Goal: Find contact information: Find contact information

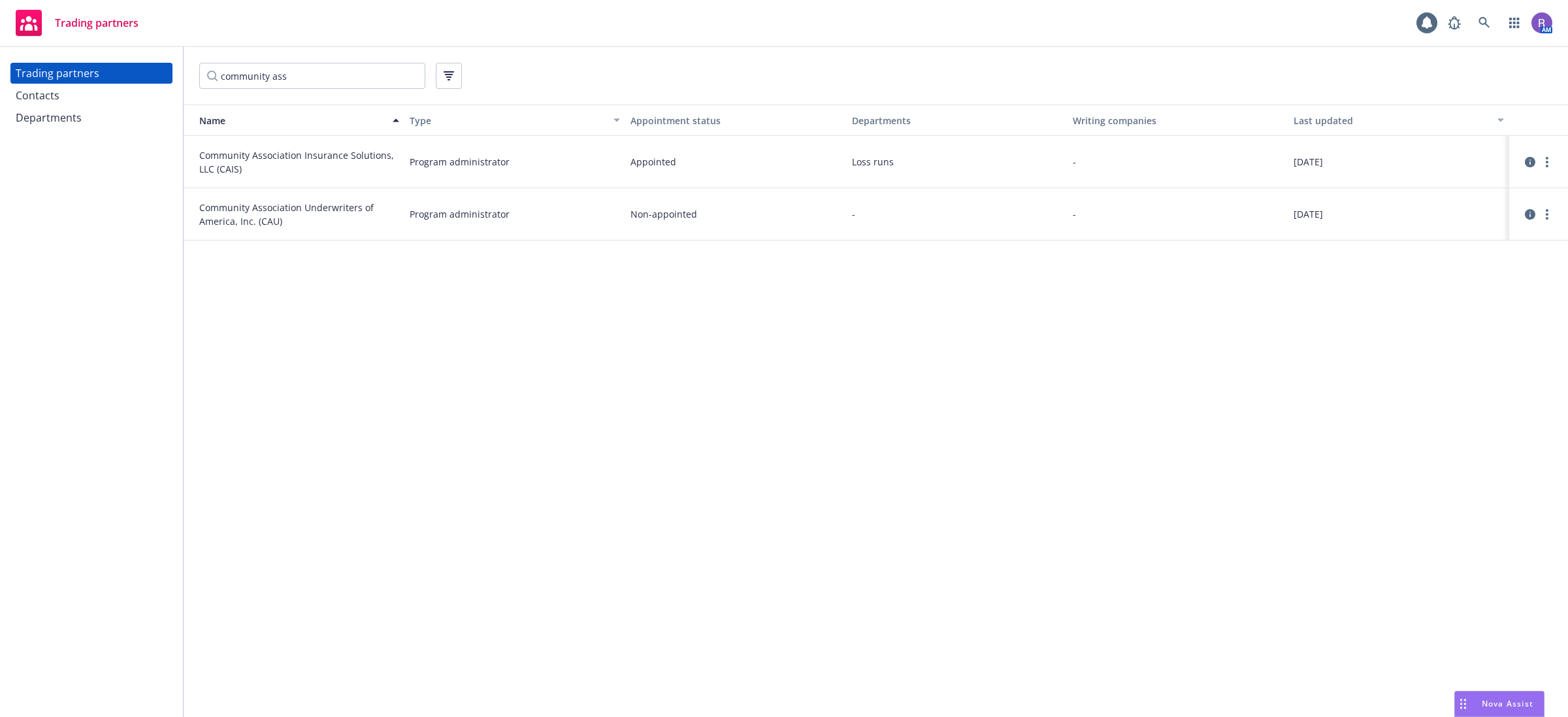
click at [447, 464] on div "Name Type Appointment status Departments Writing companies Last updated Communi…" at bounding box center [876, 411] width 1384 height 613
click at [1492, 20] on link at bounding box center [1485, 23] width 26 height 26
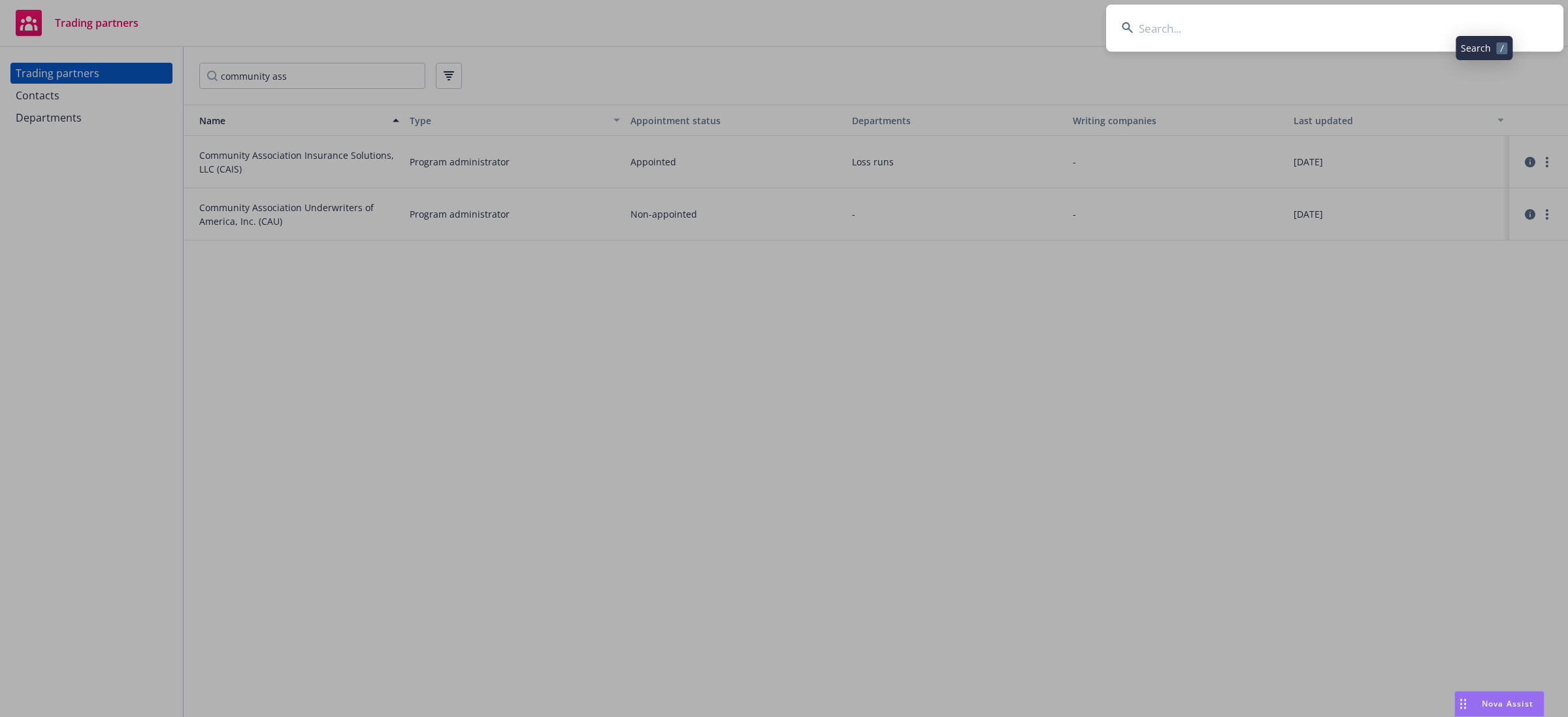
click at [1474, 24] on input at bounding box center [1334, 28] width 457 height 47
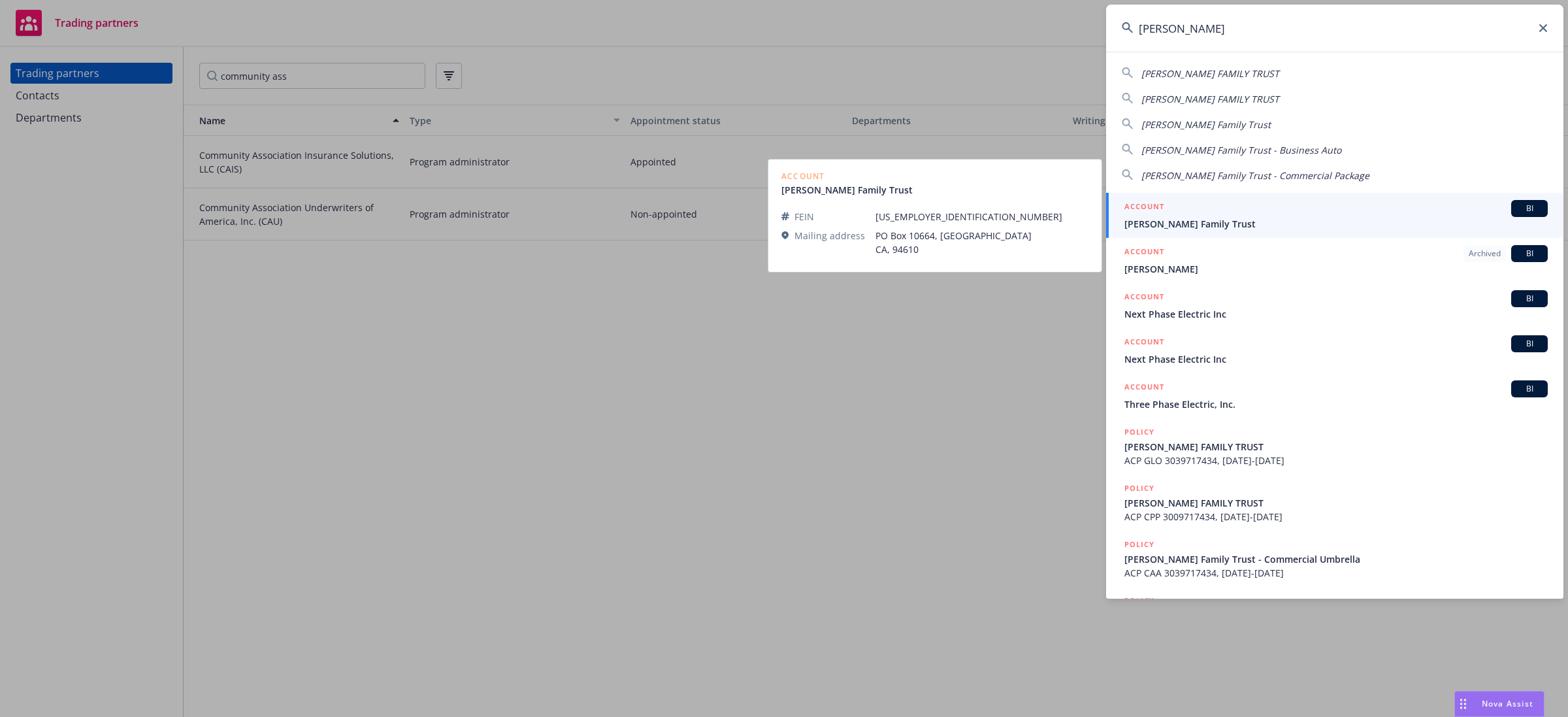
type input "[PERSON_NAME]"
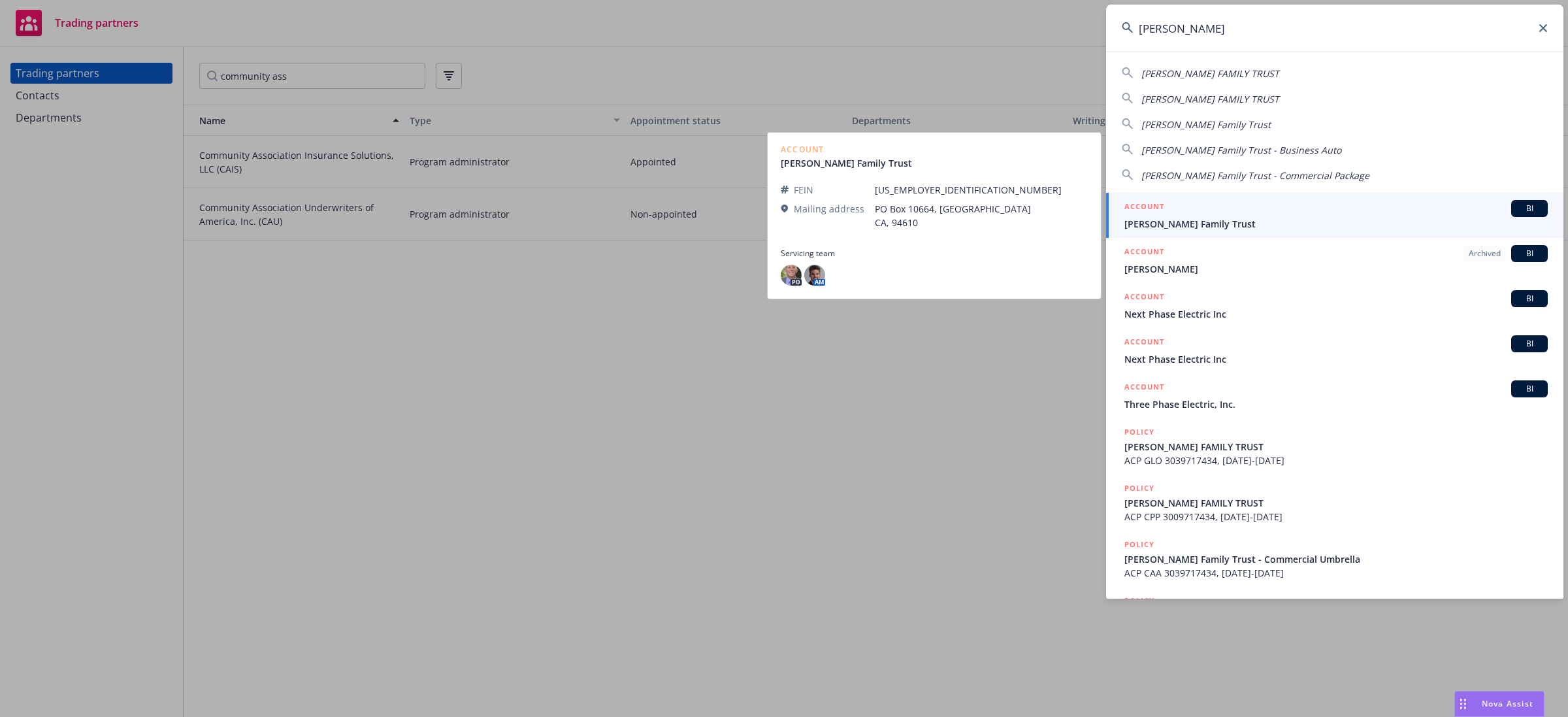
click at [1210, 221] on span "[PERSON_NAME] Family Trust" at bounding box center [1336, 224] width 423 height 14
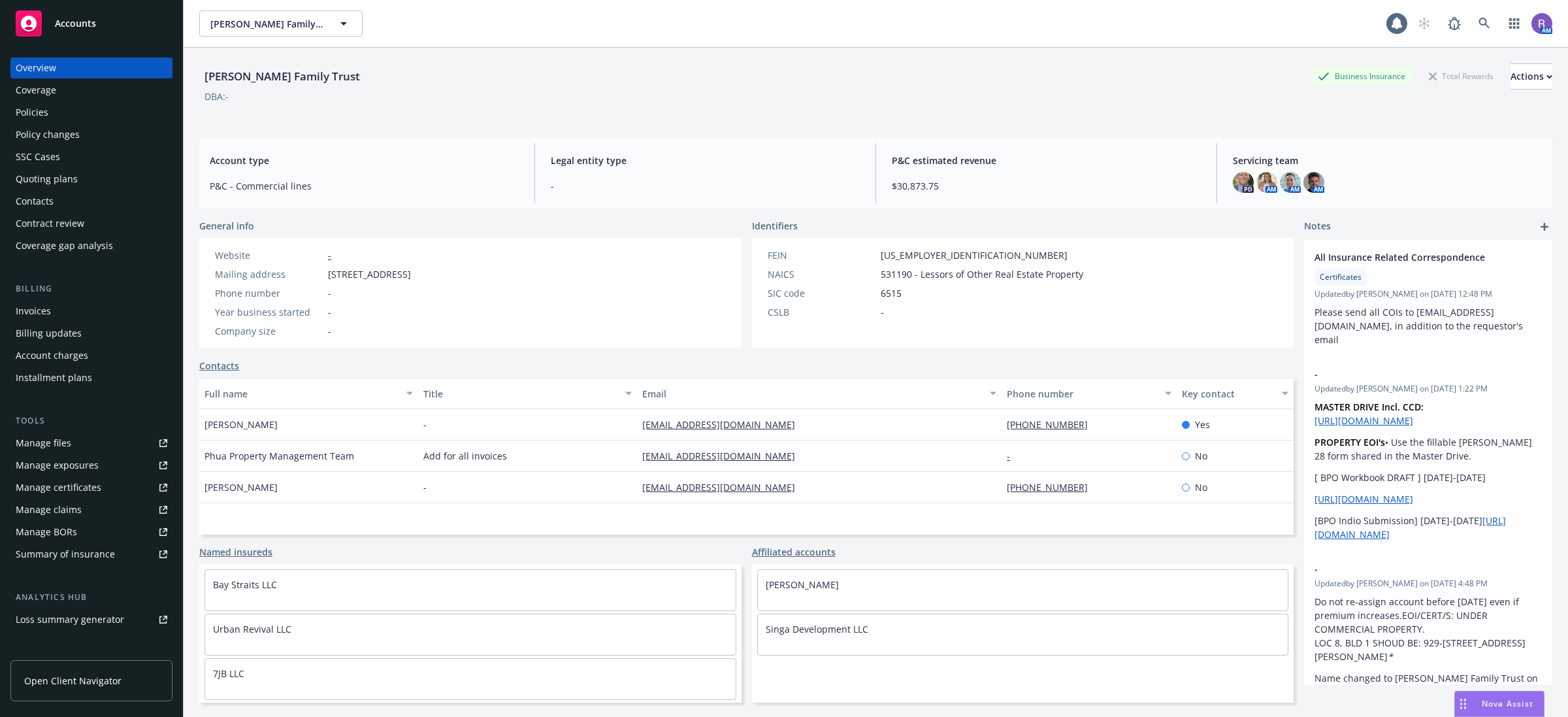
click at [90, 115] on div "Policies" at bounding box center [91, 112] width 151 height 21
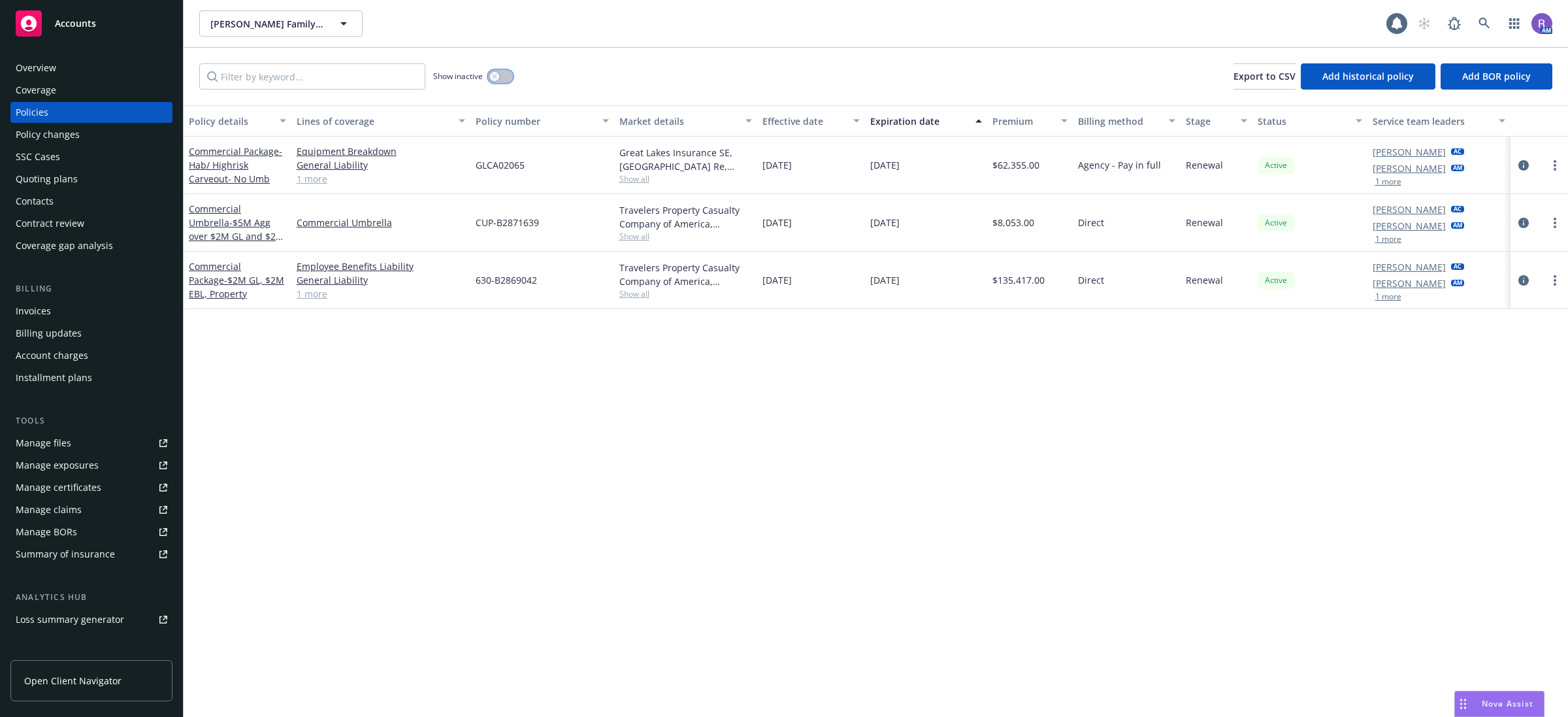
click at [507, 79] on button "button" at bounding box center [500, 76] width 25 height 13
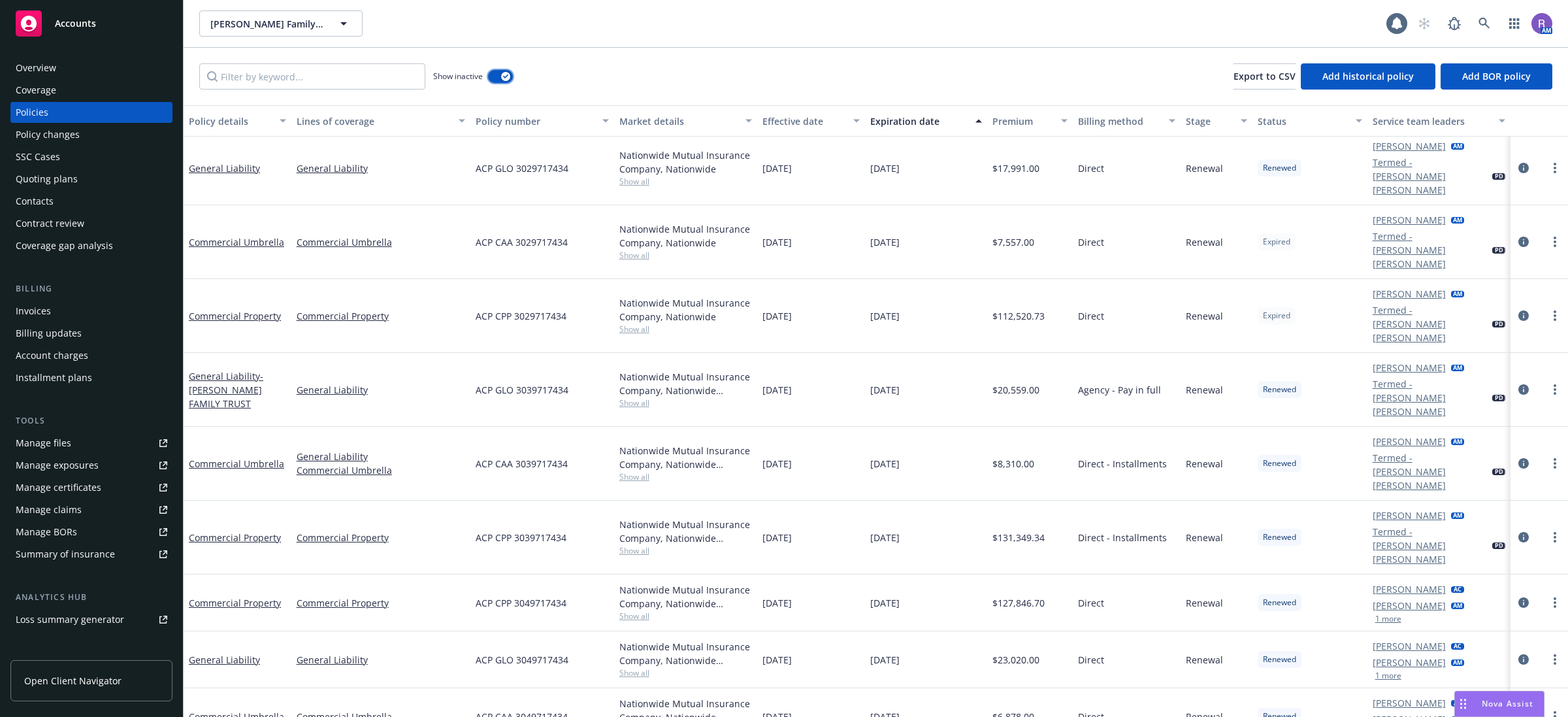
scroll to position [880, 0]
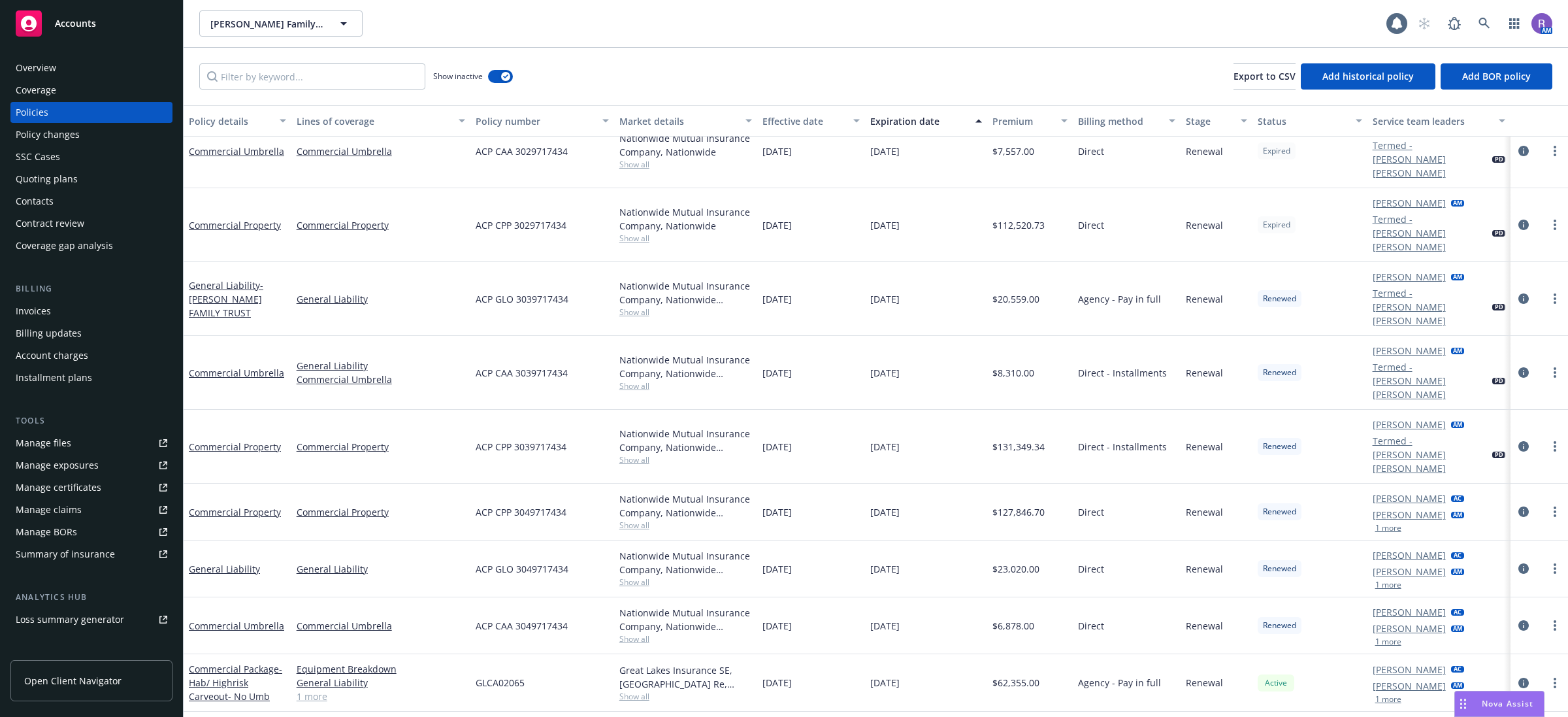
click at [47, 67] on div "Overview" at bounding box center [36, 68] width 41 height 21
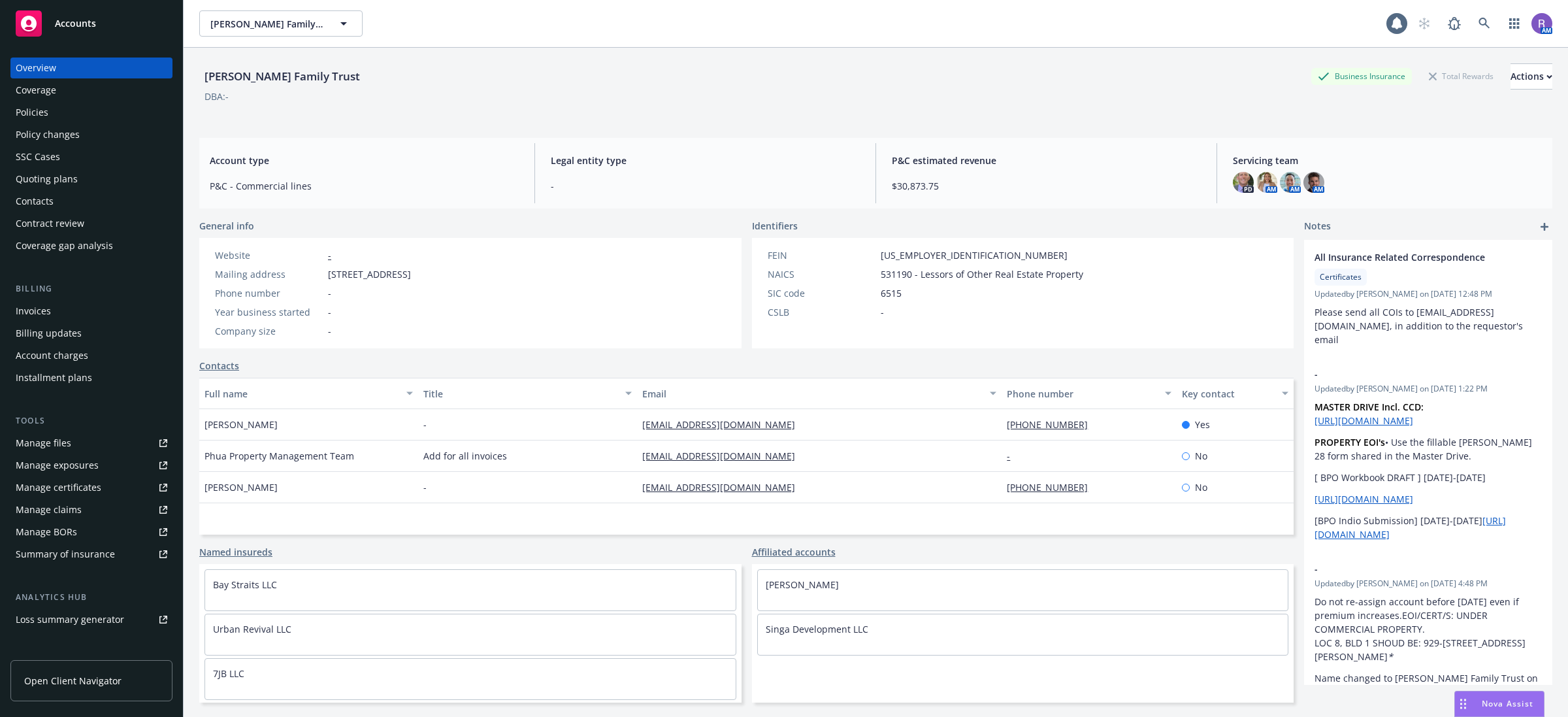
scroll to position [48, 0]
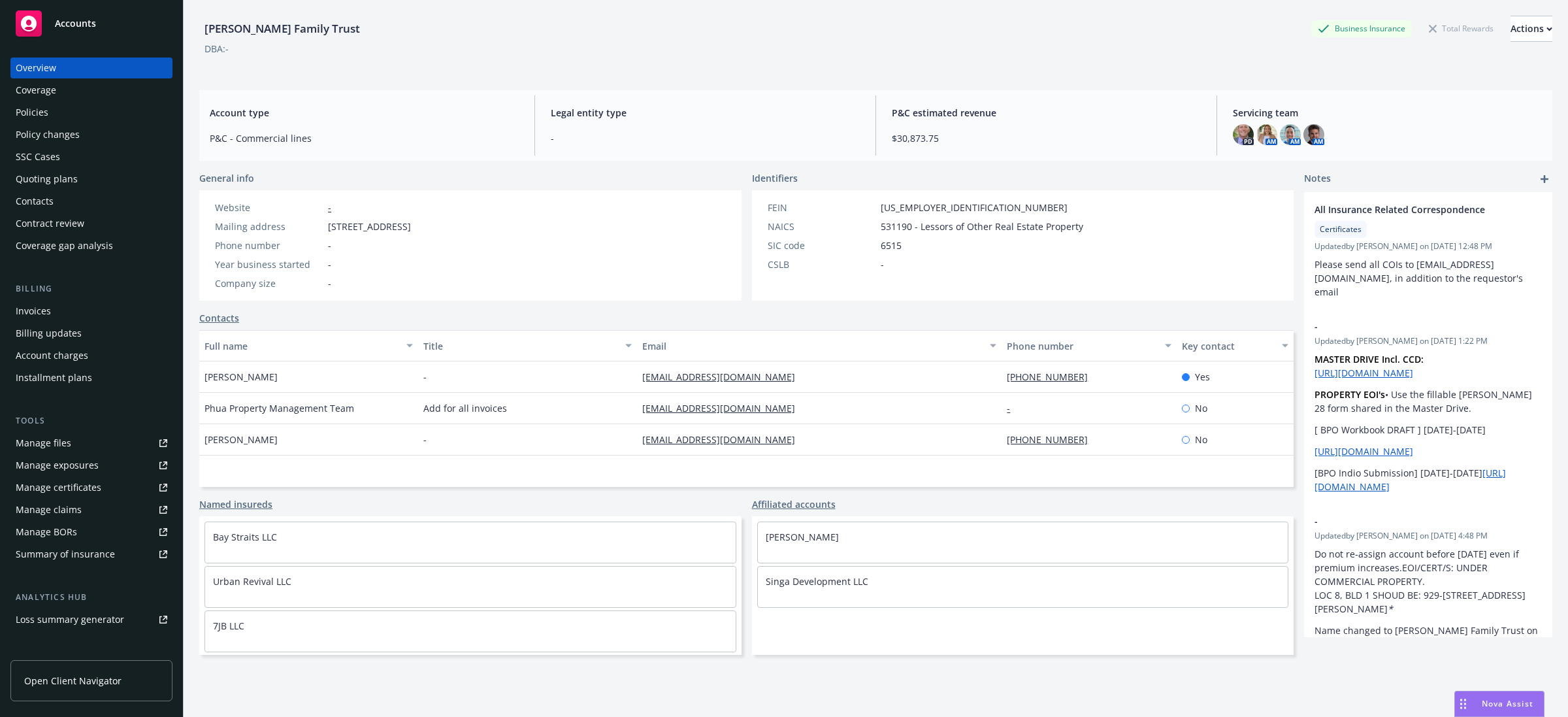
click at [400, 220] on span "[STREET_ADDRESS]" at bounding box center [369, 227] width 83 height 14
click at [500, 229] on div "Website - Mailing address [STREET_ADDRESS] Phone number - Year business started…" at bounding box center [471, 245] width 542 height 111
click at [86, 115] on div "Policies" at bounding box center [91, 112] width 151 height 21
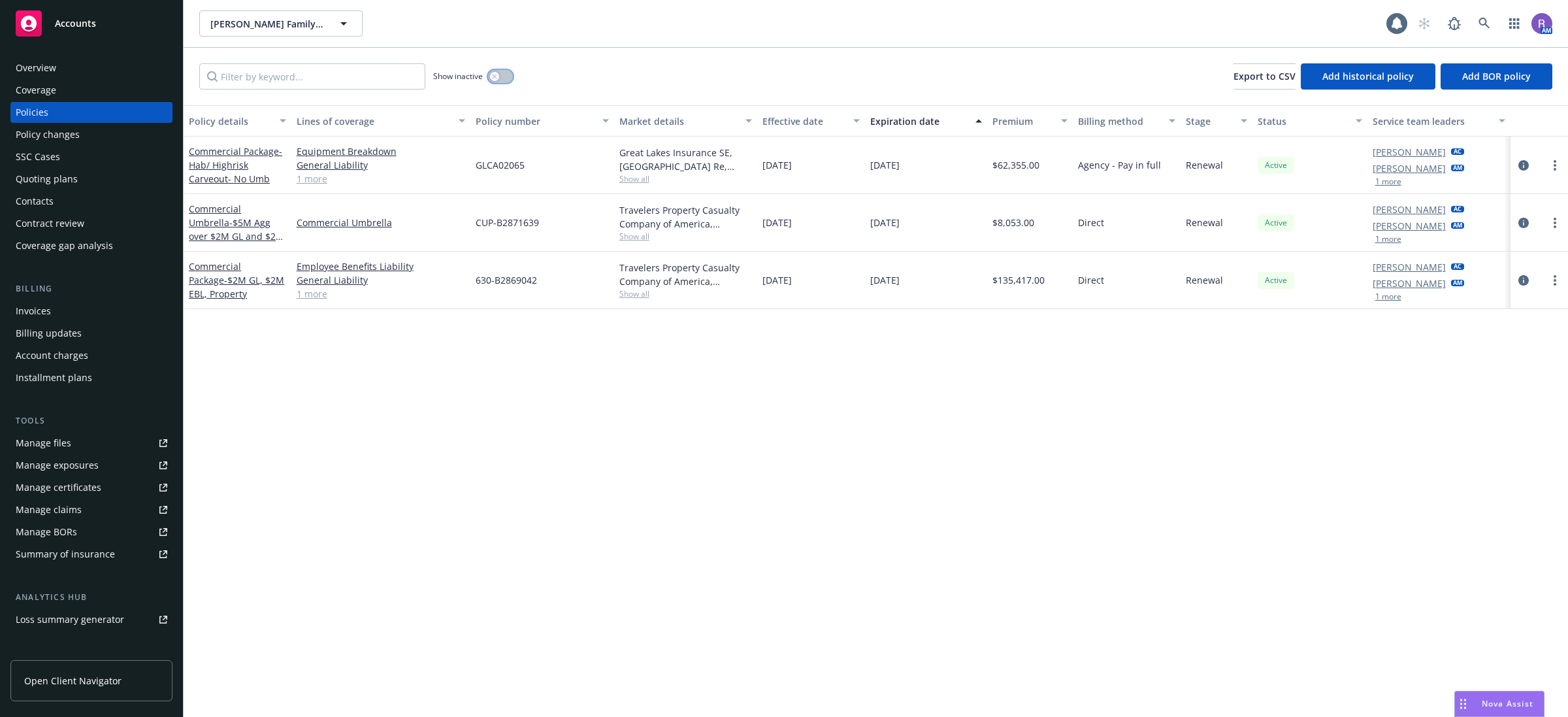
click at [494, 77] on icon "button" at bounding box center [494, 76] width 5 height 5
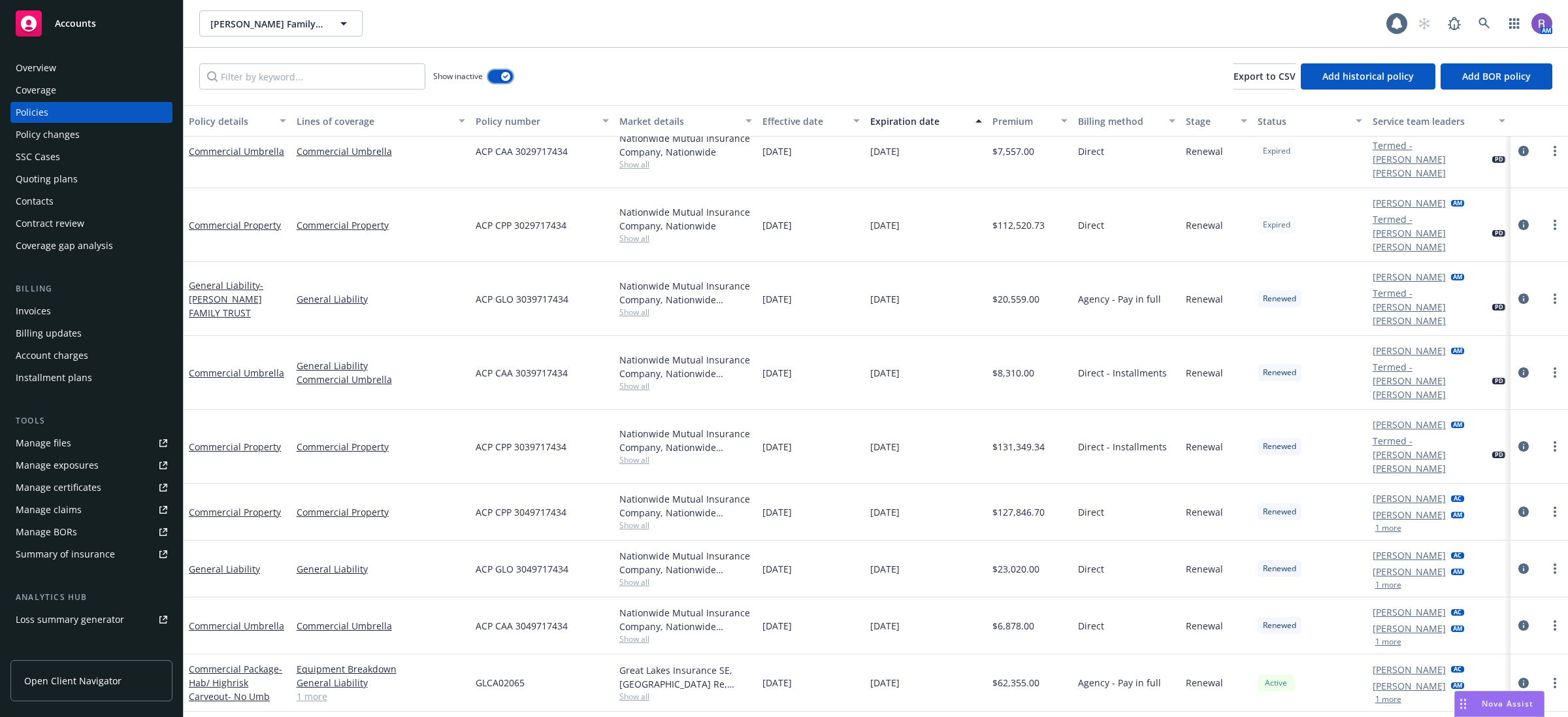
scroll to position [880, 0]
click at [775, 676] on span "[DATE]" at bounding box center [777, 683] width 30 height 14
click at [875, 676] on span "[DATE]" at bounding box center [885, 683] width 30 height 14
click at [882, 676] on span "[DATE]" at bounding box center [885, 683] width 30 height 14
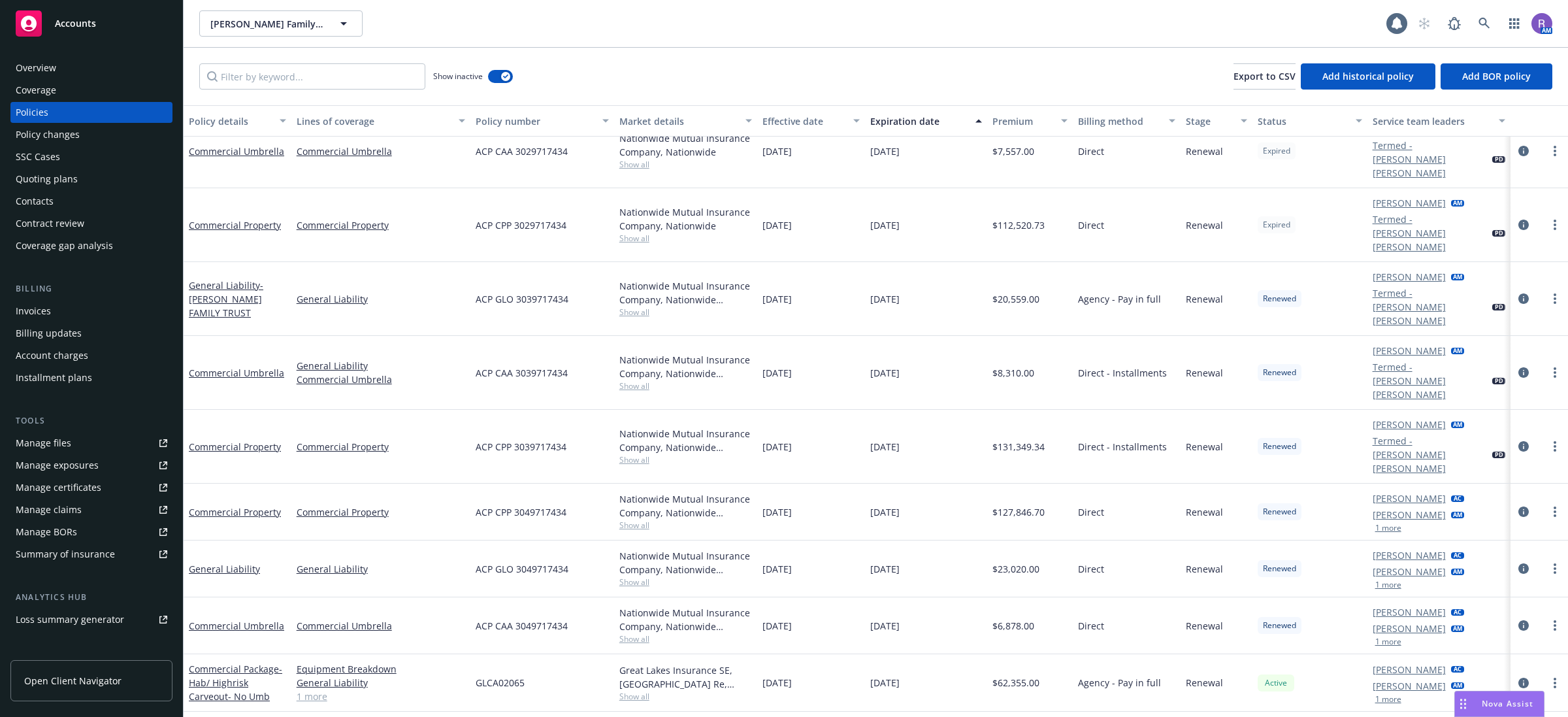
click at [67, 63] on div "Overview" at bounding box center [91, 68] width 151 height 21
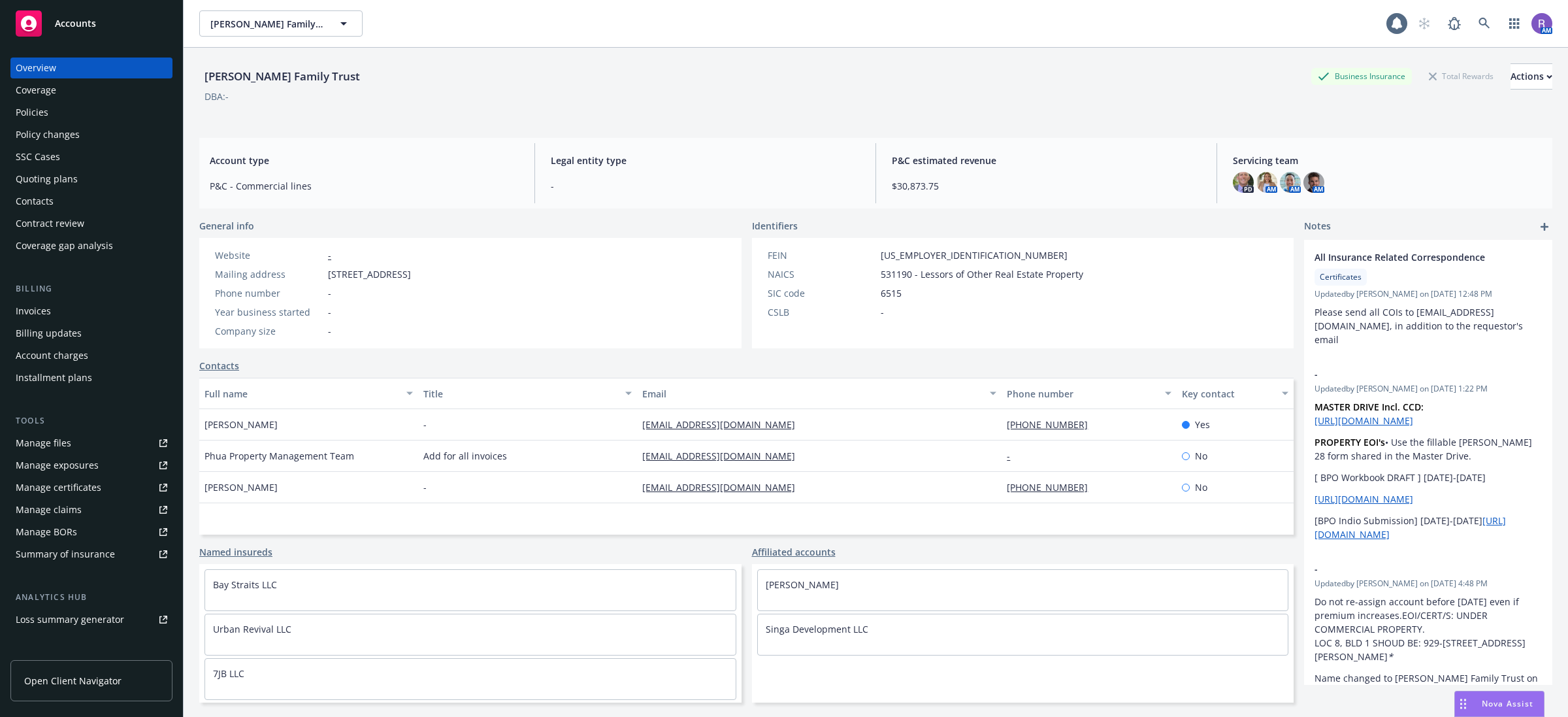
scroll to position [48, 0]
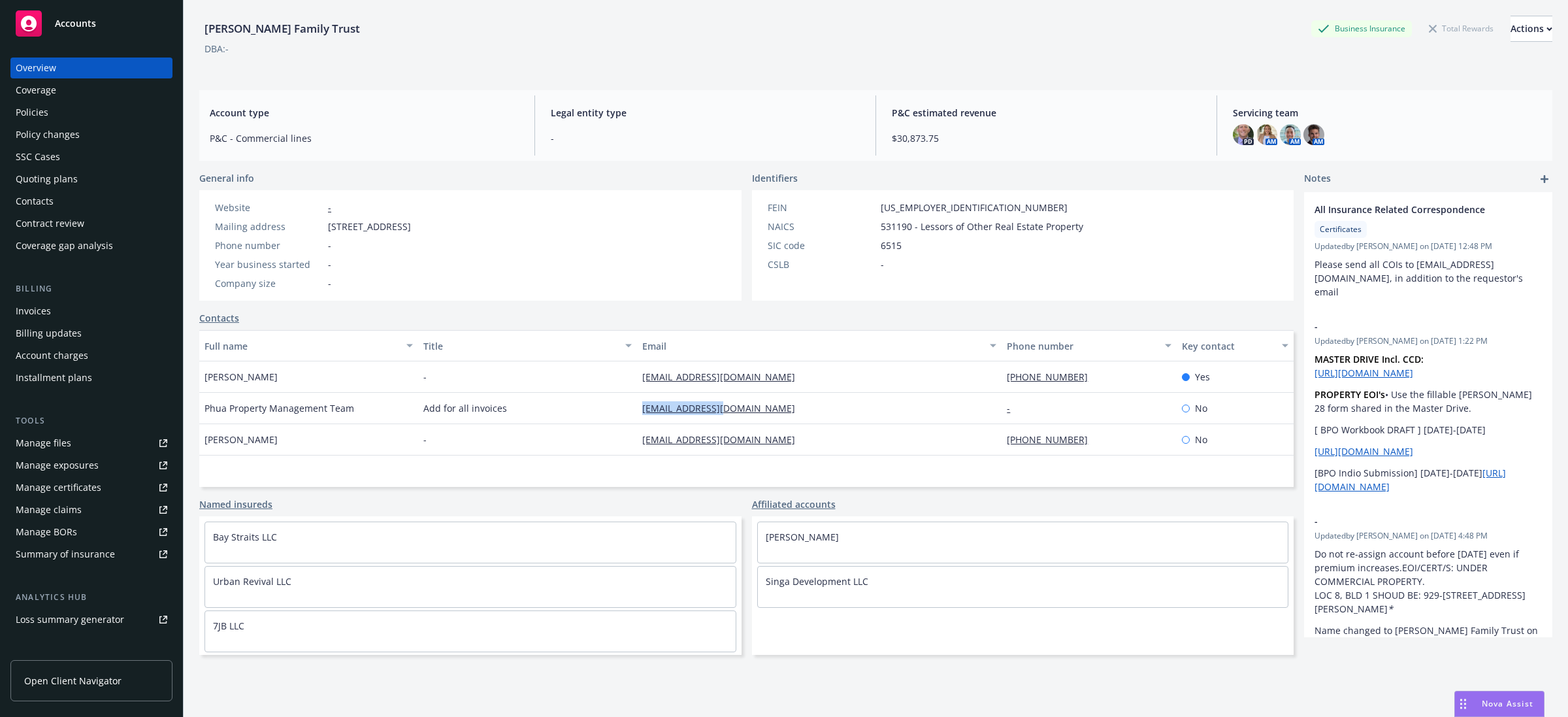
drag, startPoint x: 627, startPoint y: 410, endPoint x: 758, endPoint y: 396, distance: 131.7
click at [758, 396] on div "Phua Property Management Team Add for all invoices [EMAIL_ADDRESS][DOMAIN_NAME]…" at bounding box center [747, 408] width 1094 height 31
click at [714, 293] on div "Website - Mailing address [STREET_ADDRESS] Phone number - Year business started…" at bounding box center [471, 245] width 542 height 111
drag, startPoint x: 618, startPoint y: 442, endPoint x: 785, endPoint y: 429, distance: 167.5
click at [785, 429] on div "[PERSON_NAME] - [EMAIL_ADDRESS][DOMAIN_NAME] [PHONE_NUMBER] No" at bounding box center [747, 440] width 1094 height 31
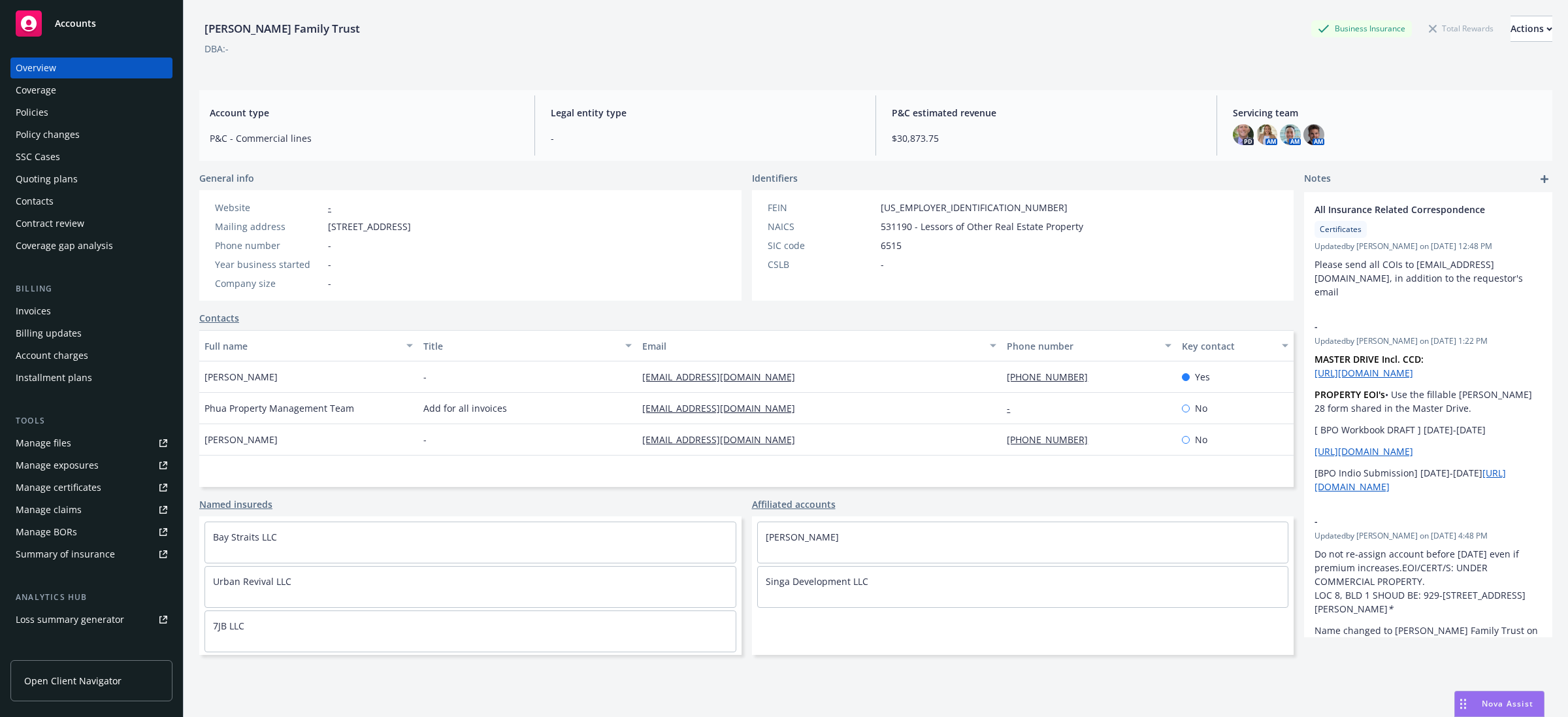
click at [701, 499] on div "Named insureds" at bounding box center [471, 504] width 542 height 14
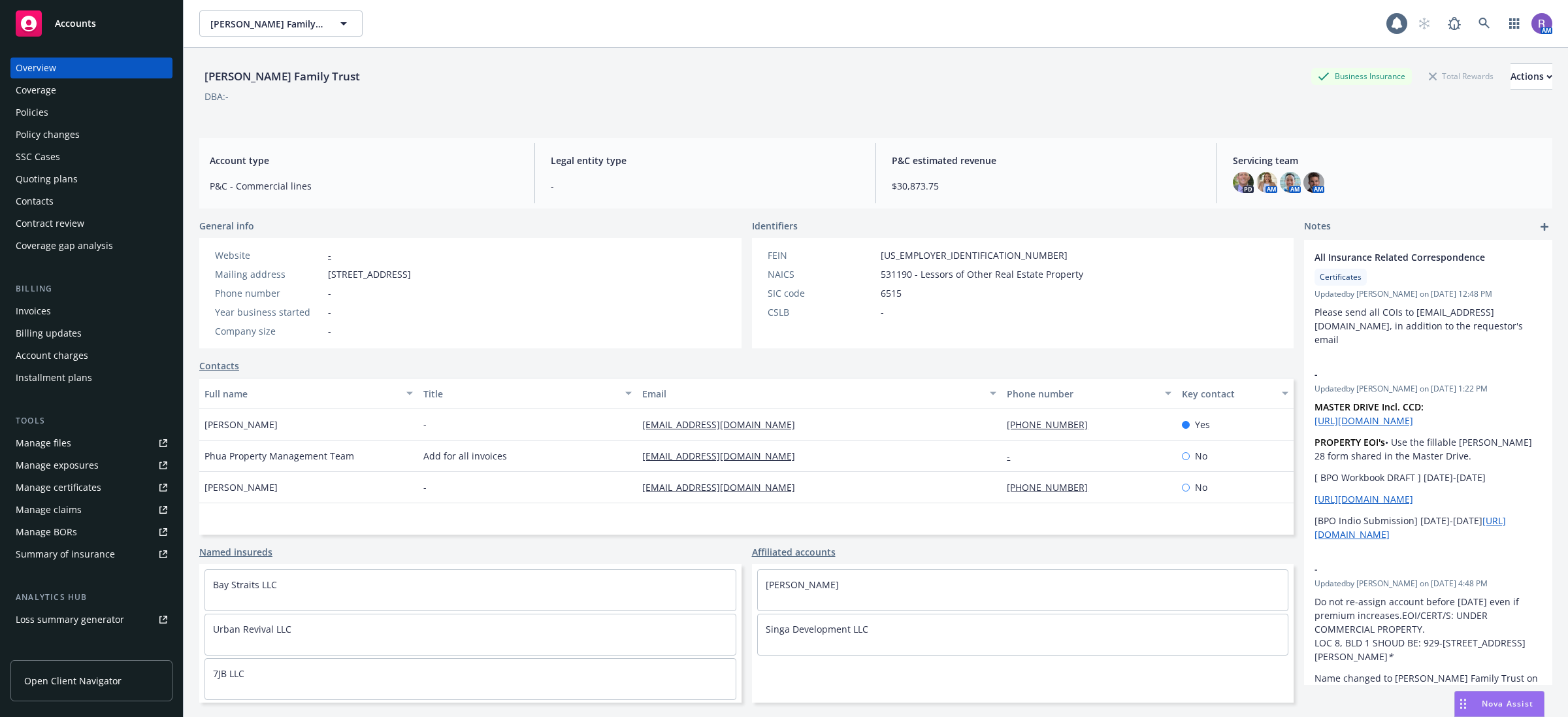
click at [95, 108] on div "Policies" at bounding box center [91, 112] width 151 height 21
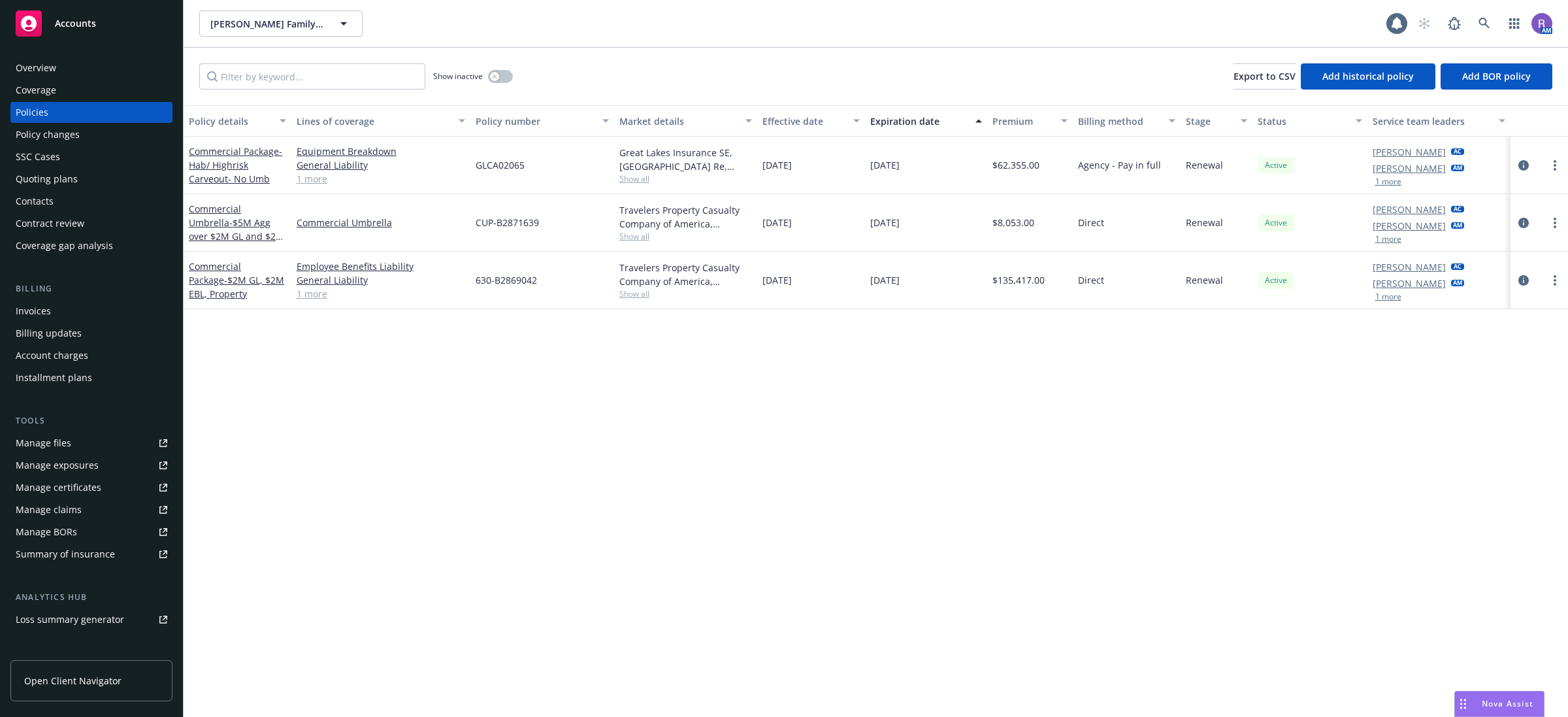
click at [79, 64] on div "Overview" at bounding box center [91, 68] width 151 height 21
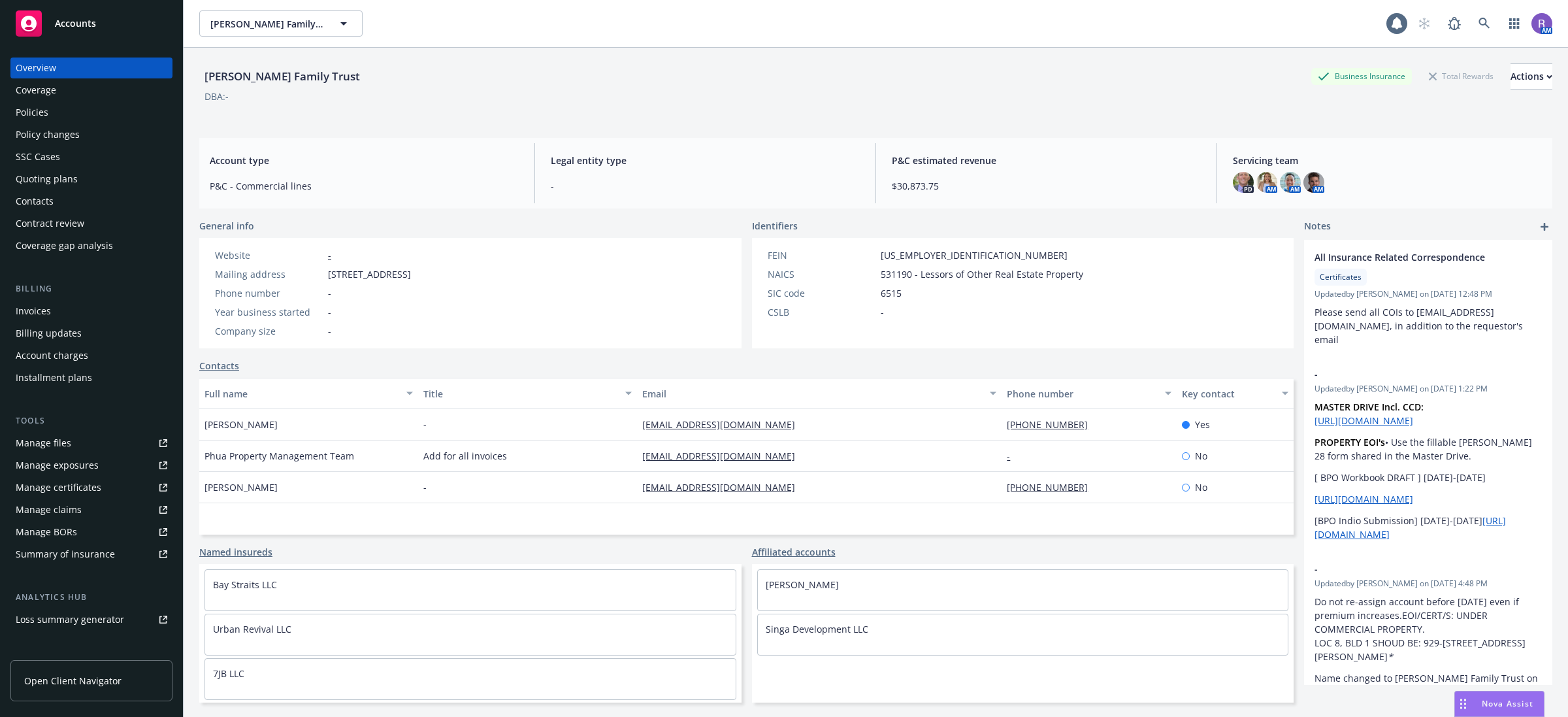
click at [895, 182] on span "$30,873.75" at bounding box center [1046, 186] width 309 height 14
click at [971, 210] on div "[PERSON_NAME] Family Trust Business Insurance Total Rewards Actions DBA: - Acco…" at bounding box center [876, 397] width 1353 height 701
drag, startPoint x: 930, startPoint y: 184, endPoint x: 885, endPoint y: 183, distance: 45.0
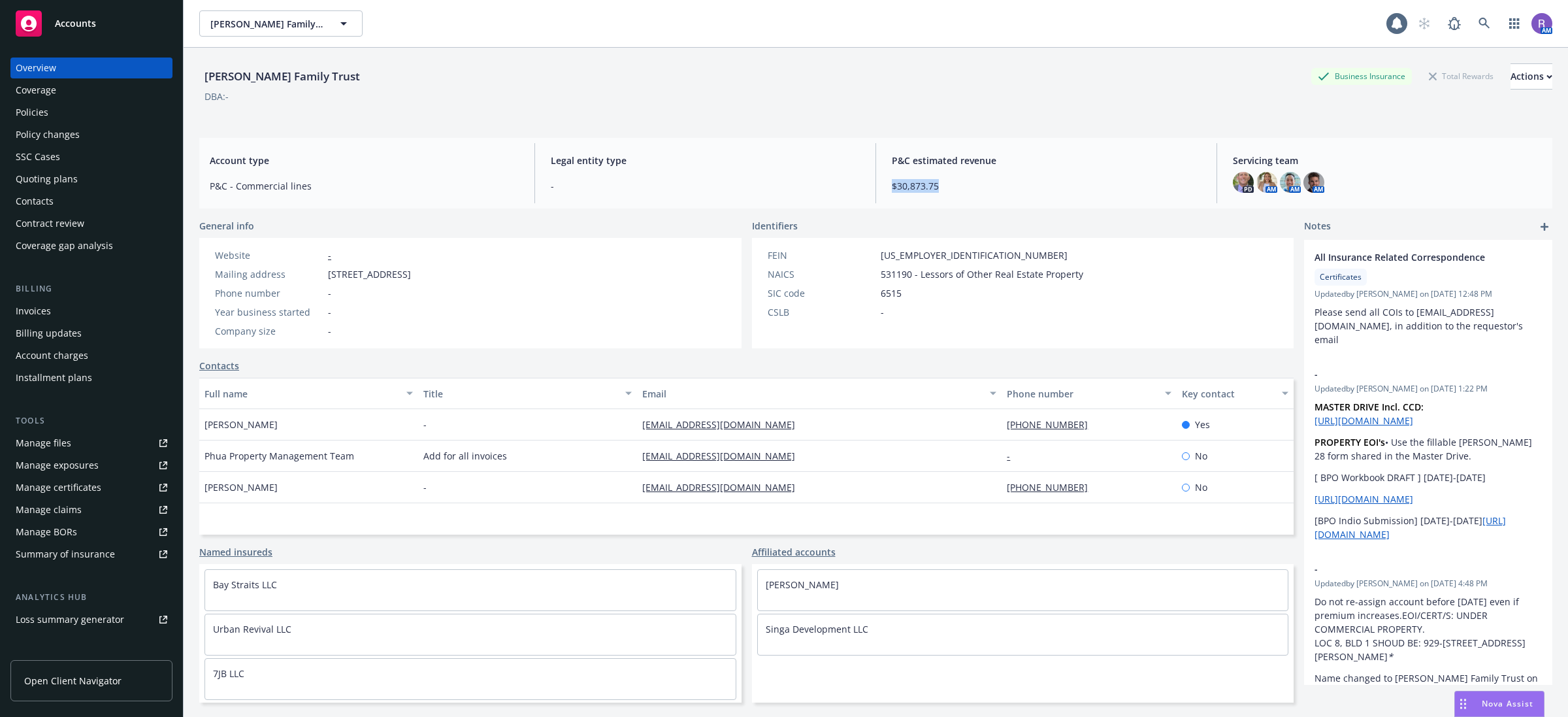
click at [892, 183] on span "$30,873.75" at bounding box center [1046, 186] width 309 height 14
click at [997, 204] on div "Account type P&C - Commercial lines Legal entity type - P&C estimated revenue $…" at bounding box center [876, 173] width 1353 height 71
drag, startPoint x: 886, startPoint y: 156, endPoint x: 1009, endPoint y: 170, distance: 123.8
click at [1009, 170] on div "P&C estimated revenue $30,873.75" at bounding box center [1046, 173] width 330 height 60
click at [984, 204] on div "Account type P&C - Commercial lines Legal entity type - P&C estimated revenue $…" at bounding box center [876, 173] width 1353 height 71
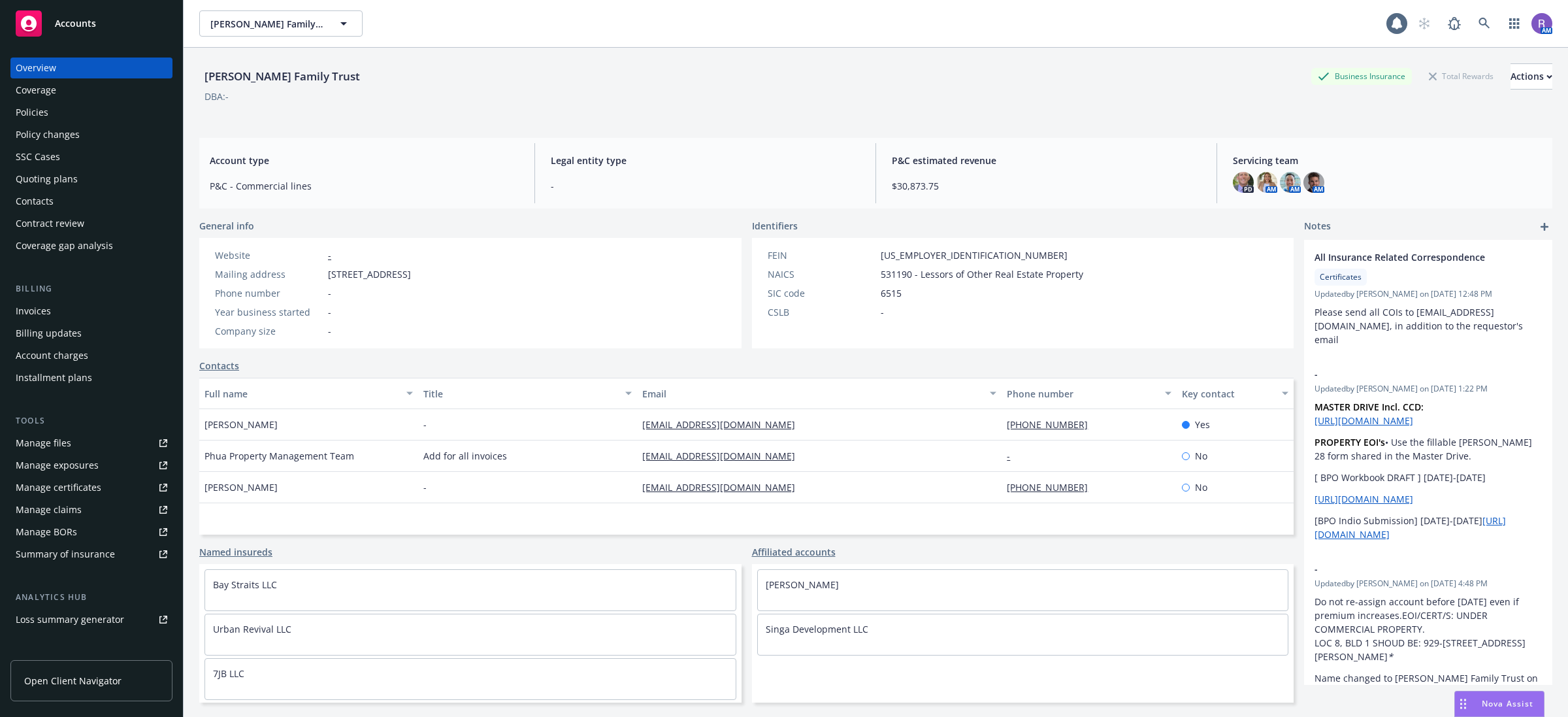
click at [60, 119] on div "Policies" at bounding box center [91, 112] width 151 height 21
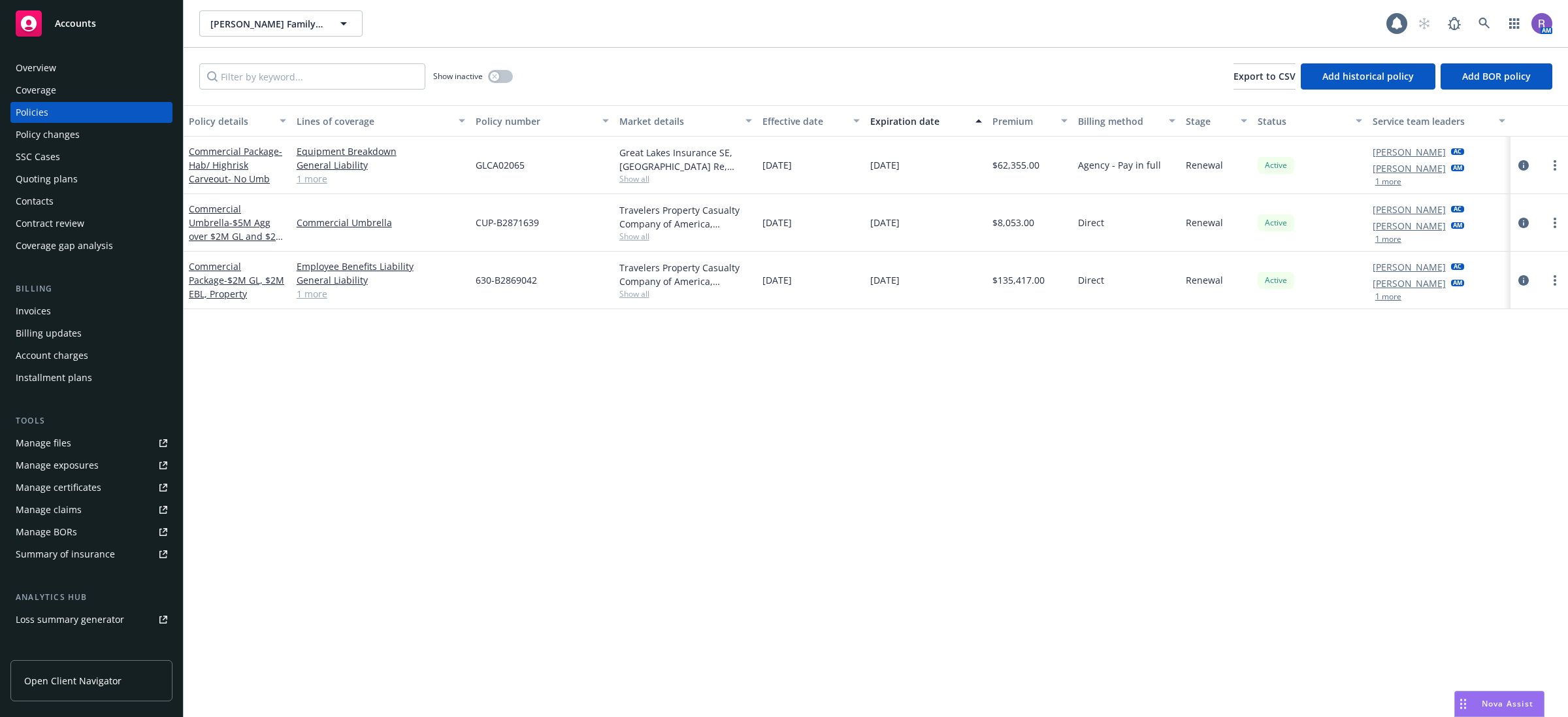
click at [486, 171] on div "GLCA02065" at bounding box center [542, 165] width 143 height 58
click at [494, 167] on span "GLCA02065" at bounding box center [500, 165] width 49 height 14
click at [644, 175] on span "Show all" at bounding box center [686, 178] width 133 height 11
drag, startPoint x: 618, startPoint y: 155, endPoint x: 716, endPoint y: 161, distance: 98.2
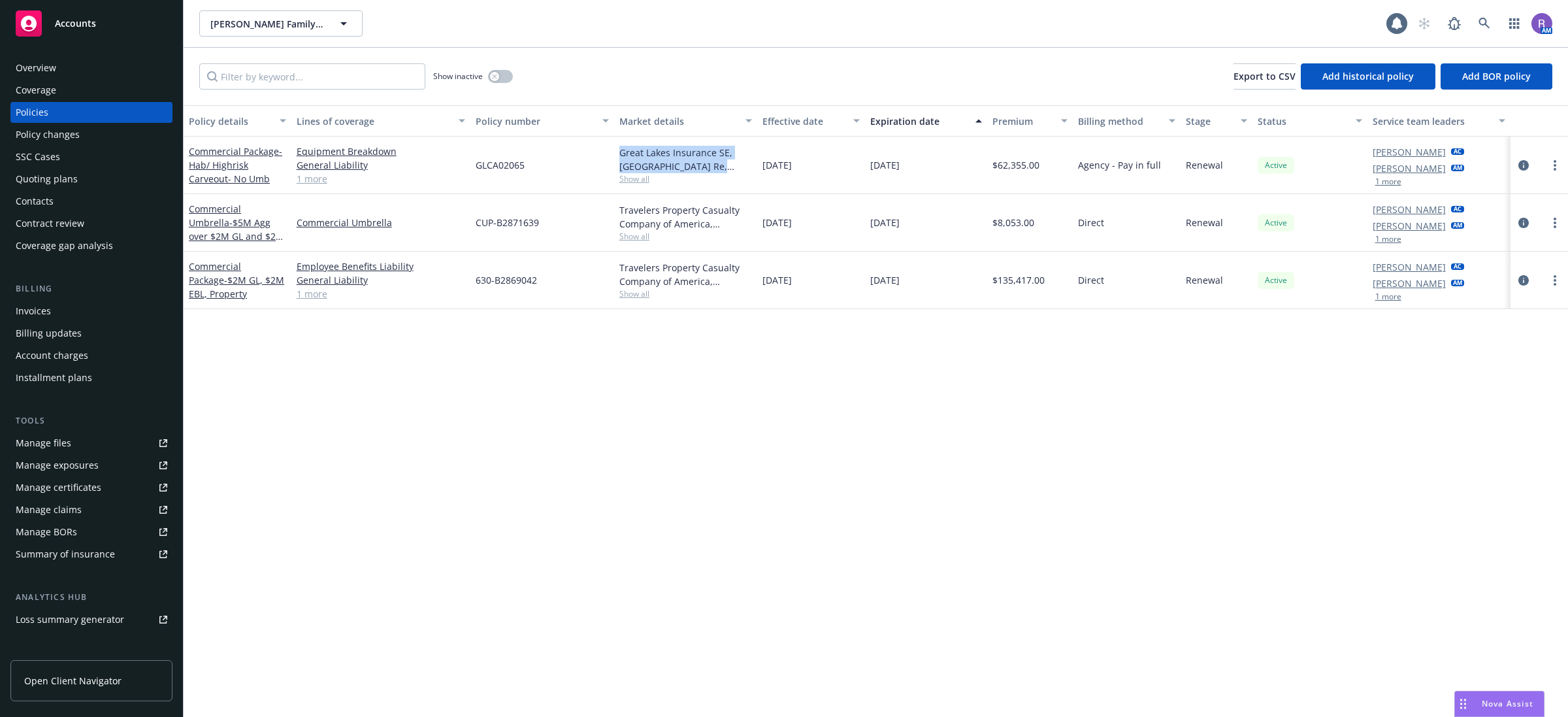
click at [716, 161] on div "Great Lakes Insurance SE, [GEOGRAPHIC_DATA] Re, Hinterland Insurance (fka FTP) …" at bounding box center [686, 165] width 143 height 58
click at [821, 560] on div "Policy details Lines of coverage Policy number Market details Effective date Ex…" at bounding box center [876, 411] width 1384 height 612
click at [312, 184] on link "1 more" at bounding box center [381, 178] width 168 height 14
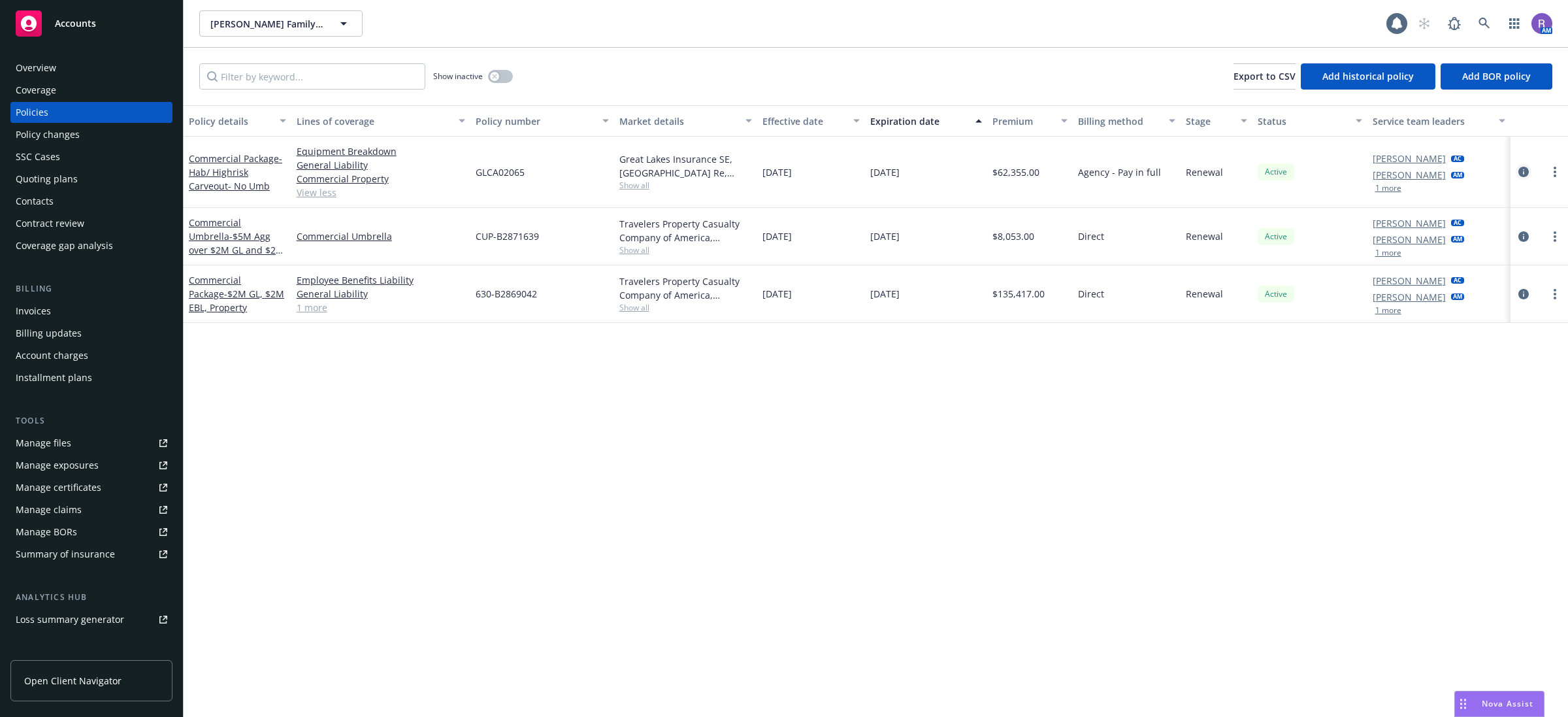
click at [1520, 174] on icon "circleInformation" at bounding box center [1523, 171] width 10 height 10
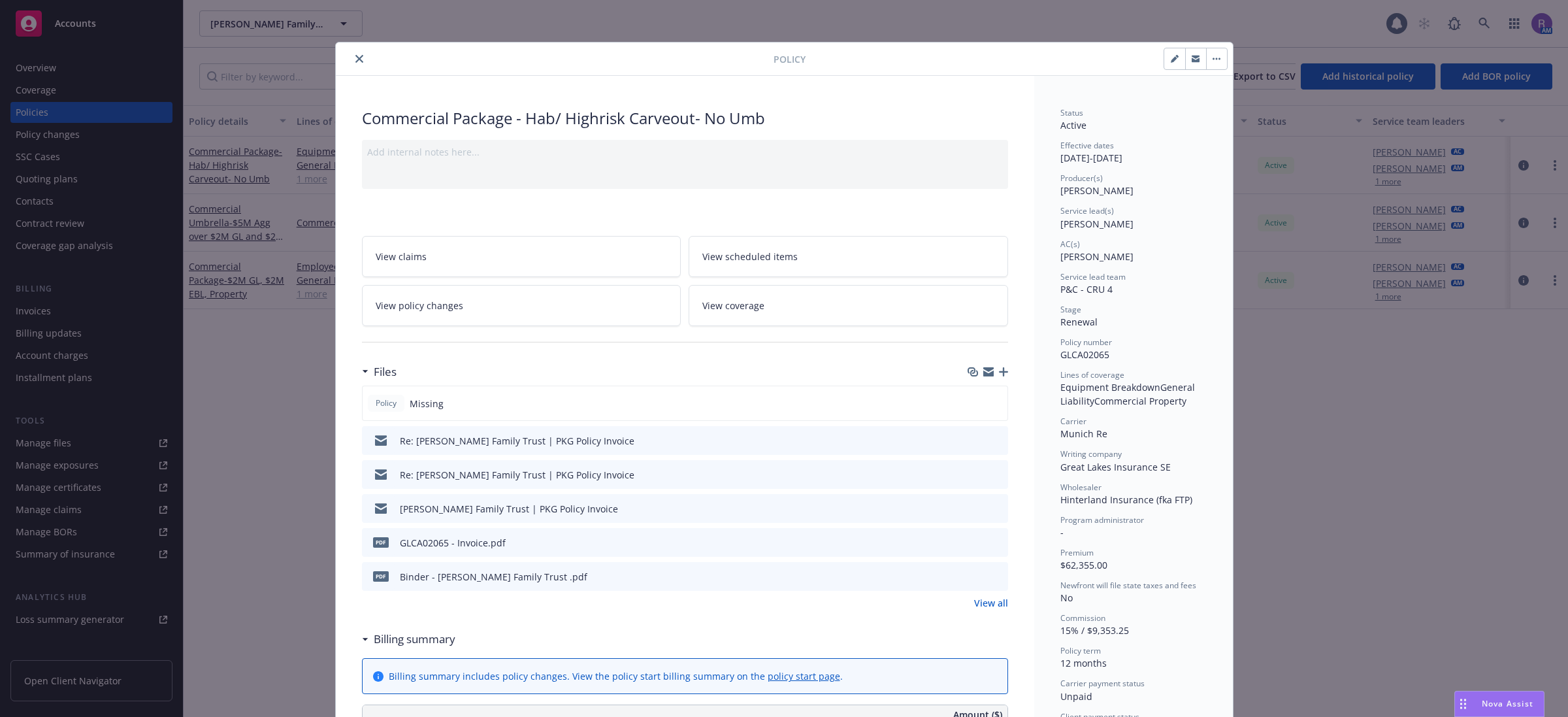
click at [355, 60] on icon "close" at bounding box center [359, 58] width 8 height 8
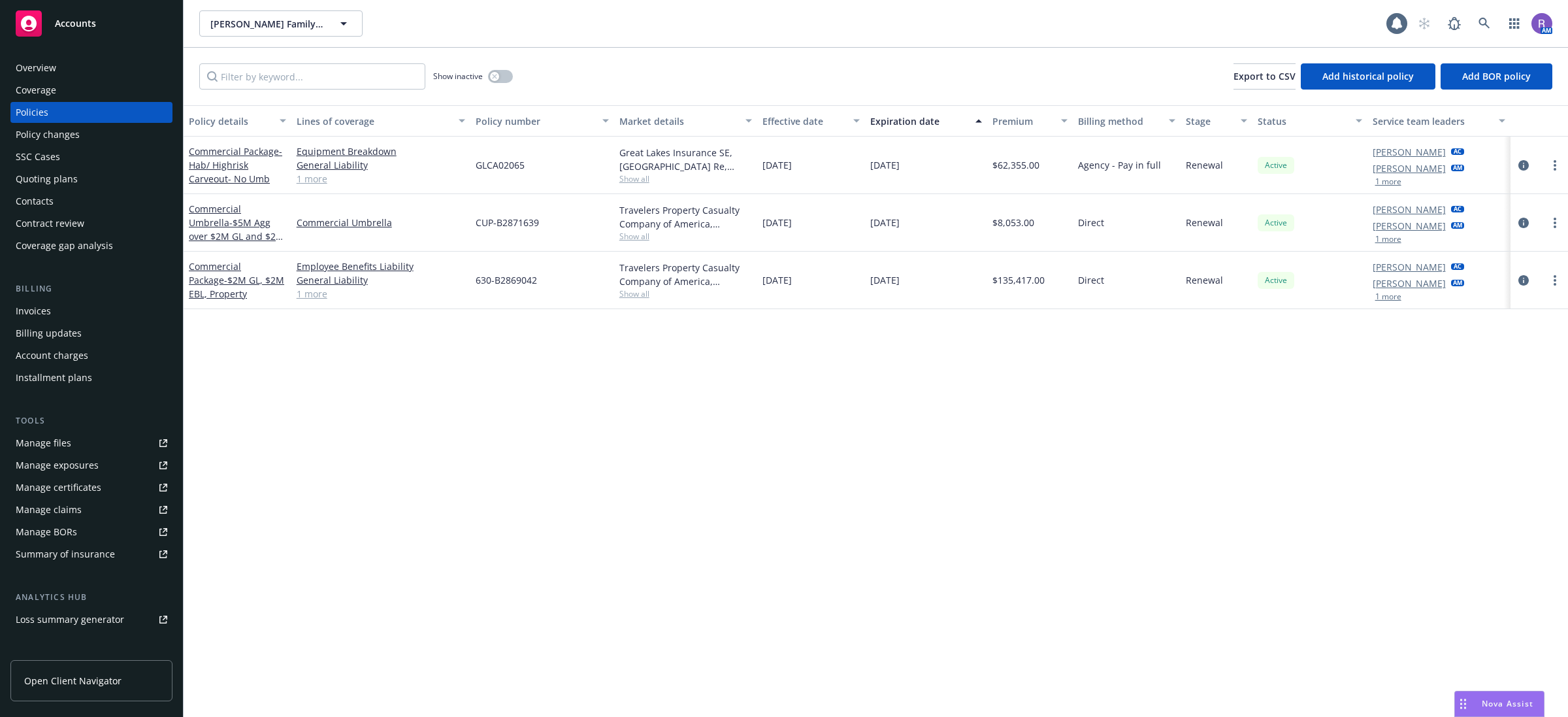
click at [951, 494] on div "Policy details Lines of coverage Policy number Market details Effective date Ex…" at bounding box center [876, 411] width 1384 height 612
click at [729, 283] on div "Travelers Property Casualty Company of America, Travelers Insurance" at bounding box center [686, 274] width 133 height 27
click at [825, 556] on div "Policy details Lines of coverage Policy number Market details Effective date Ex…" at bounding box center [876, 411] width 1384 height 612
click at [688, 442] on div "Policy details Lines of coverage Policy number Market details Effective date Ex…" at bounding box center [876, 411] width 1384 height 612
click at [93, 66] on div "Overview" at bounding box center [91, 68] width 151 height 21
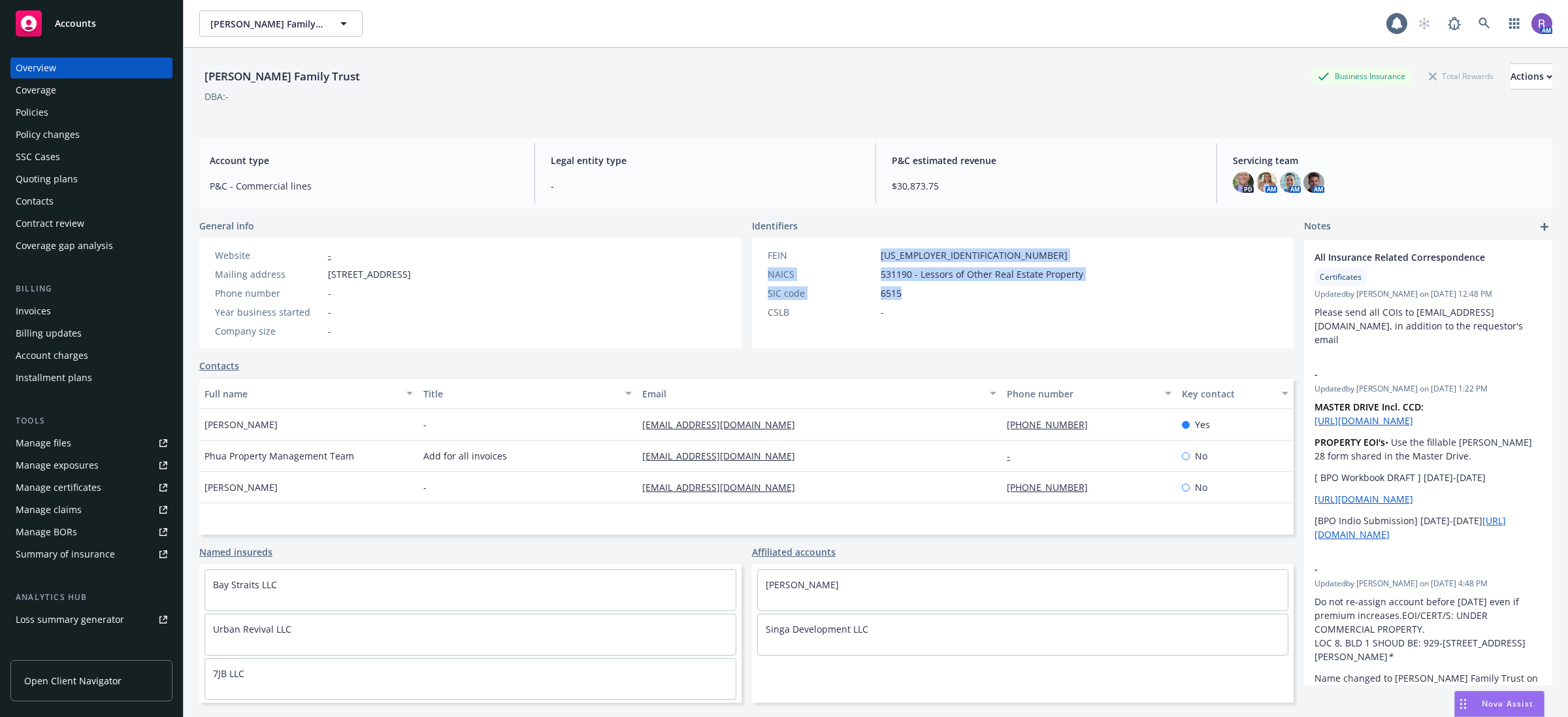
drag, startPoint x: 871, startPoint y: 253, endPoint x: 919, endPoint y: 289, distance: 60.0
click at [919, 289] on div "FEIN [US_EMPLOYER_IDENTIFICATION_NUMBER] NAICS 531190 - Lessors of Other Real E…" at bounding box center [925, 284] width 326 height 71
click at [985, 297] on div "SIC code 6515" at bounding box center [925, 293] width 326 height 14
drag, startPoint x: 749, startPoint y: 256, endPoint x: 909, endPoint y: 298, distance: 165.4
click at [909, 298] on div "FEIN [US_EMPLOYER_IDENTIFICATION_NUMBER] NAICS 531190 - Lessors of Other Real E…" at bounding box center [925, 293] width 347 height 111
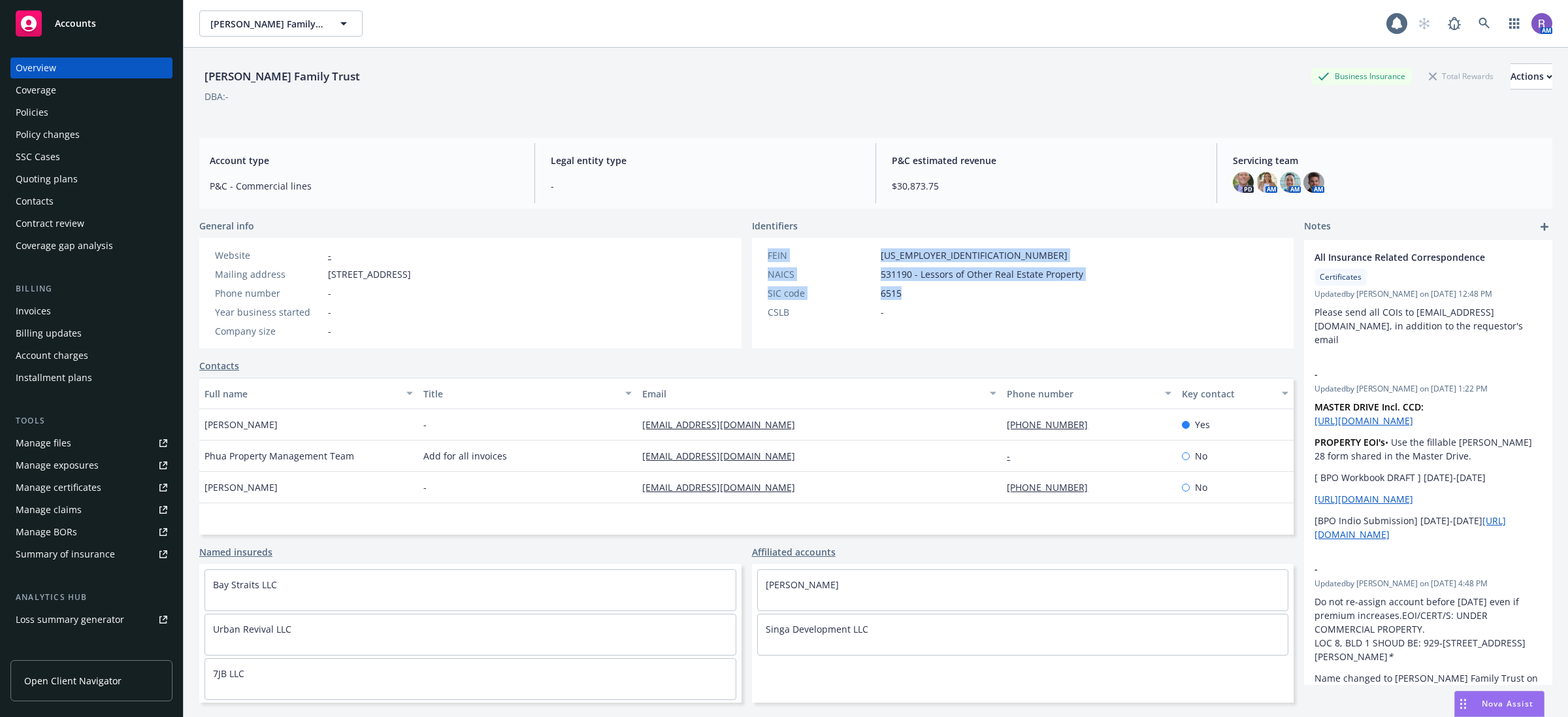
click at [931, 298] on div "SIC code 6515" at bounding box center [925, 293] width 326 height 14
click at [913, 293] on div "SIC code 6515" at bounding box center [925, 293] width 326 height 14
drag, startPoint x: 756, startPoint y: 256, endPoint x: 899, endPoint y: 294, distance: 148.0
click at [899, 294] on div "FEIN [US_EMPLOYER_IDENTIFICATION_NUMBER] NAICS 531190 - Lessors of Other Real E…" at bounding box center [925, 284] width 326 height 71
click at [951, 294] on div "SIC code 6515" at bounding box center [925, 293] width 326 height 14
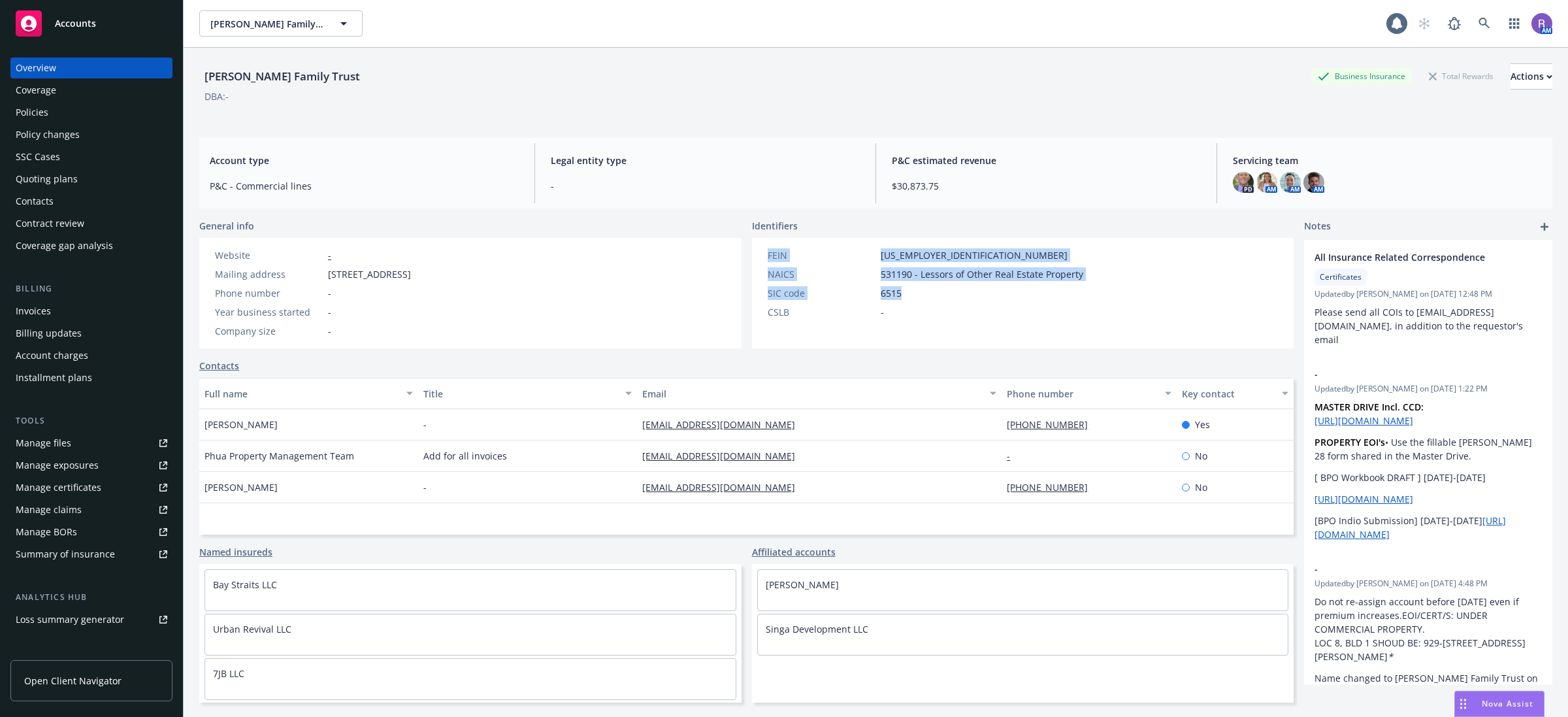
drag, startPoint x: 896, startPoint y: 291, endPoint x: 758, endPoint y: 247, distance: 144.8
click at [758, 247] on div "FEIN [US_EMPLOYER_IDENTIFICATION_NUMBER] NAICS 531190 - Lessors of Other Real E…" at bounding box center [925, 293] width 347 height 111
click at [842, 278] on div "NAICS" at bounding box center [821, 274] width 108 height 14
drag, startPoint x: 759, startPoint y: 253, endPoint x: 927, endPoint y: 286, distance: 171.2
click at [927, 286] on div "FEIN [US_EMPLOYER_IDENTIFICATION_NUMBER] NAICS 531190 - Lessors of Other Real E…" at bounding box center [925, 284] width 326 height 71
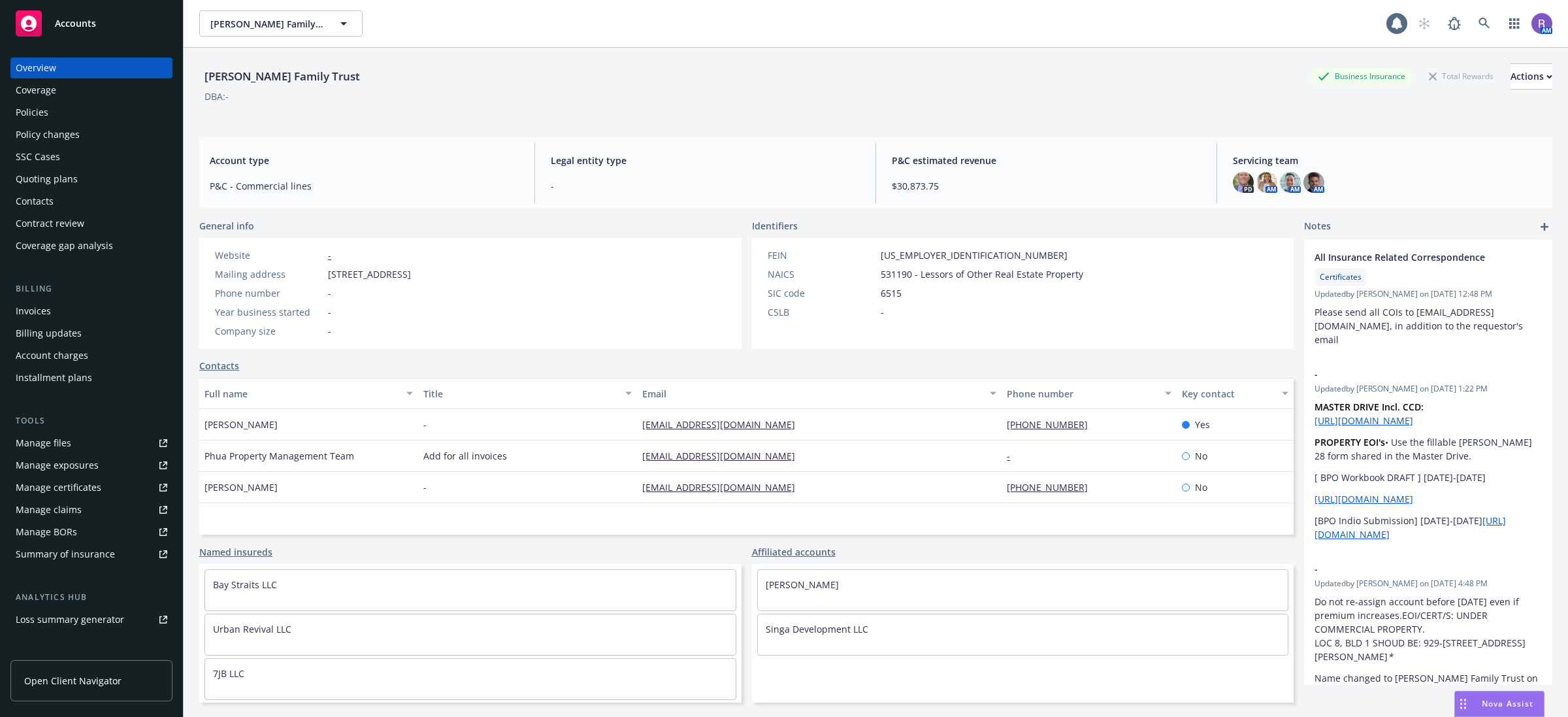
click at [988, 309] on div "CSLB -" at bounding box center [925, 312] width 326 height 14
drag, startPoint x: 895, startPoint y: 292, endPoint x: 754, endPoint y: 253, distance: 146.3
click at [754, 253] on div "FEIN [US_EMPLOYER_IDENTIFICATION_NUMBER] NAICS 531190 - Lessors of Other Real E…" at bounding box center [925, 293] width 347 height 111
click at [735, 253] on div "Website - Mailing address [STREET_ADDRESS] Phone number - Year business started…" at bounding box center [471, 293] width 542 height 111
drag, startPoint x: 755, startPoint y: 249, endPoint x: 934, endPoint y: 295, distance: 184.8
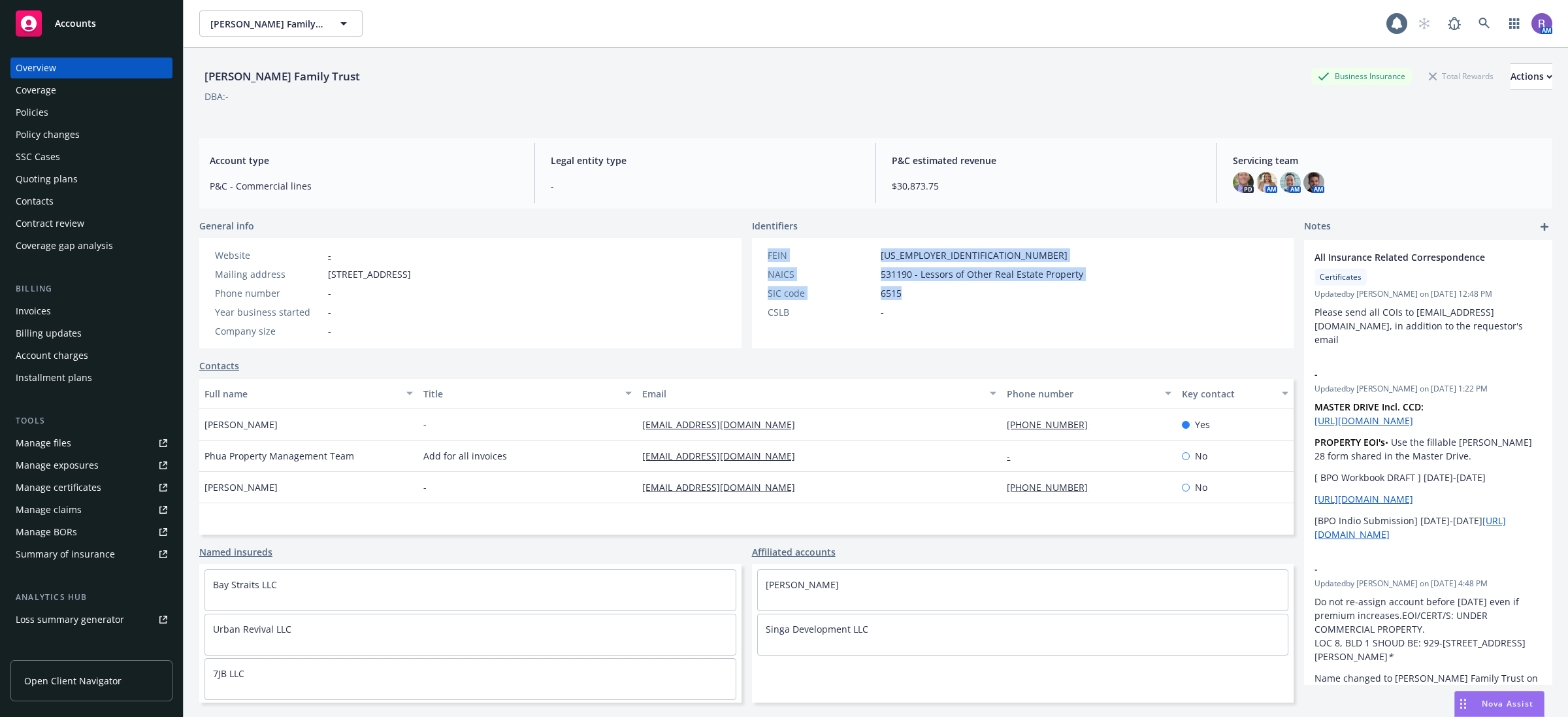
click at [934, 295] on div "FEIN [US_EMPLOYER_IDENTIFICATION_NUMBER] NAICS 531190 - Lessors of Other Real E…" at bounding box center [925, 284] width 326 height 71
click at [985, 305] on div "CSLB -" at bounding box center [925, 312] width 326 height 14
drag, startPoint x: 911, startPoint y: 292, endPoint x: 747, endPoint y: 255, distance: 168.1
click at [752, 255] on div "FEIN [US_EMPLOYER_IDENTIFICATION_NUMBER] NAICS 531190 - Lessors of Other Real E…" at bounding box center [925, 293] width 347 height 111
click at [729, 263] on div "Website - Mailing address [STREET_ADDRESS] Phone number - Year business started…" at bounding box center [471, 293] width 542 height 111
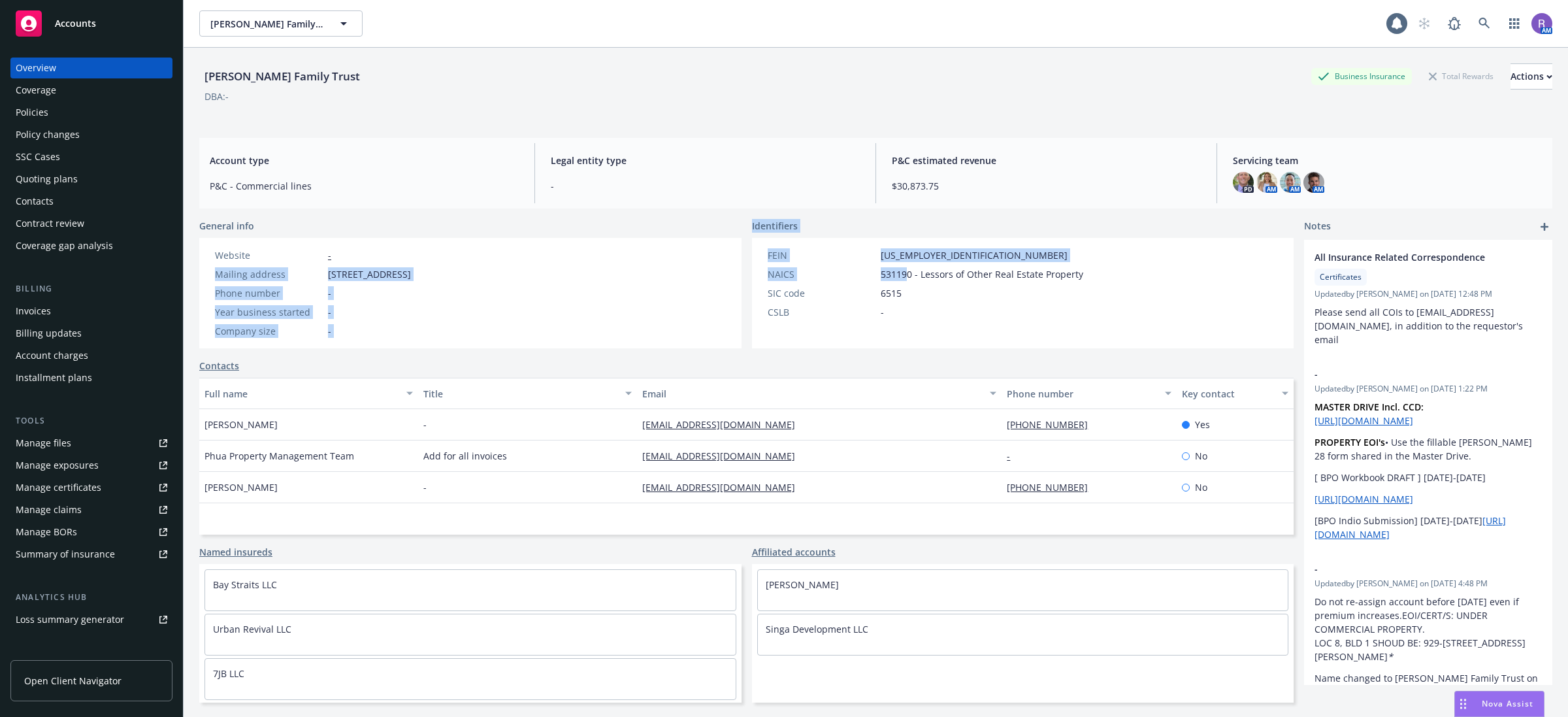
drag, startPoint x: 738, startPoint y: 246, endPoint x: 902, endPoint y: 282, distance: 167.9
click at [902, 282] on div "General info Website - Mailing address [STREET_ADDRESS] Phone number - Year bus…" at bounding box center [747, 284] width 1094 height 129
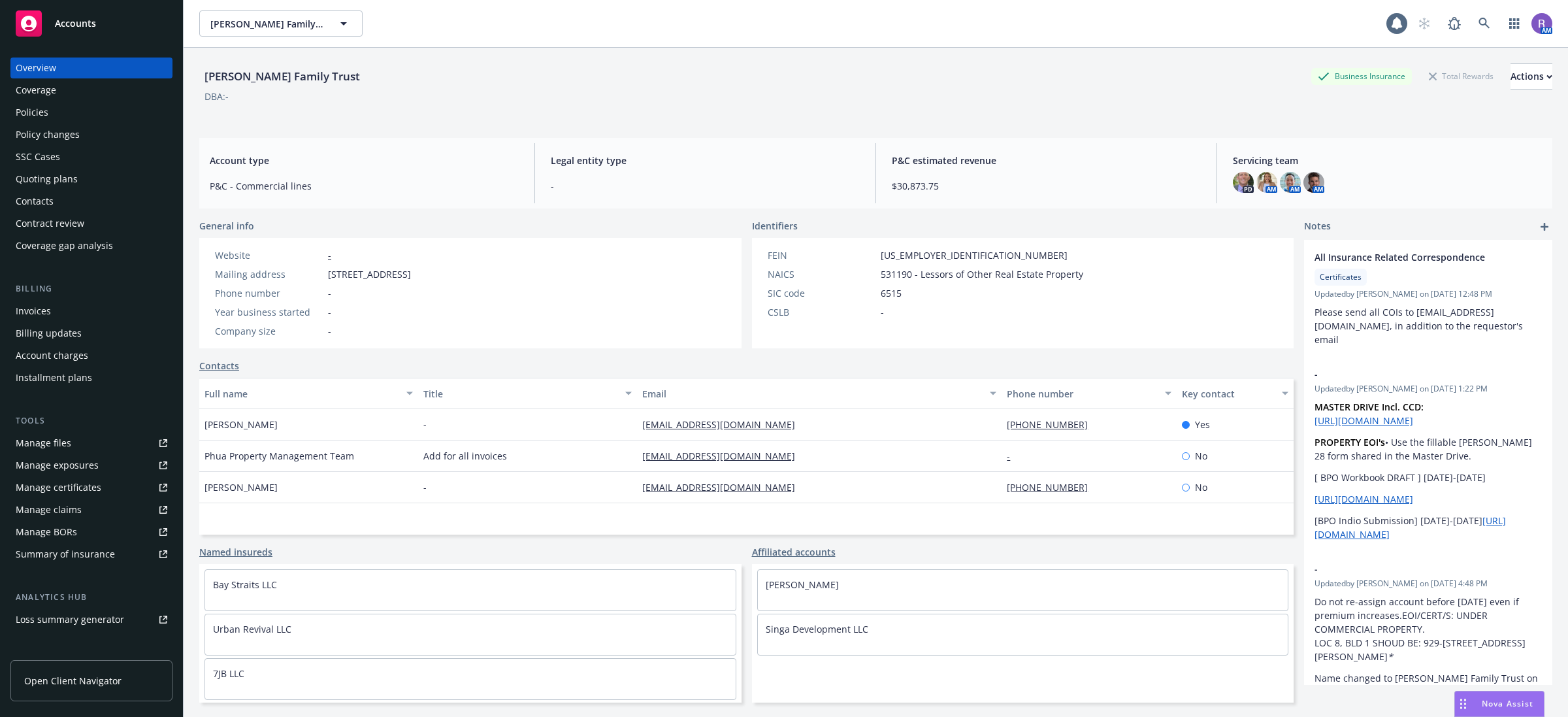
click at [912, 288] on div "SIC code 6515" at bounding box center [925, 293] width 326 height 14
drag, startPoint x: 903, startPoint y: 292, endPoint x: 745, endPoint y: 222, distance: 172.8
click at [752, 222] on div "Identifiers FEIN [US_EMPLOYER_IDENTIFICATION_NUMBER] NAICS 531190 - Lessors of …" at bounding box center [1023, 284] width 542 height 129
click at [703, 273] on div "Website - Mailing address [STREET_ADDRESS] Phone number - Year business started…" at bounding box center [471, 293] width 542 height 111
drag, startPoint x: 752, startPoint y: 249, endPoint x: 1096, endPoint y: 275, distance: 345.0
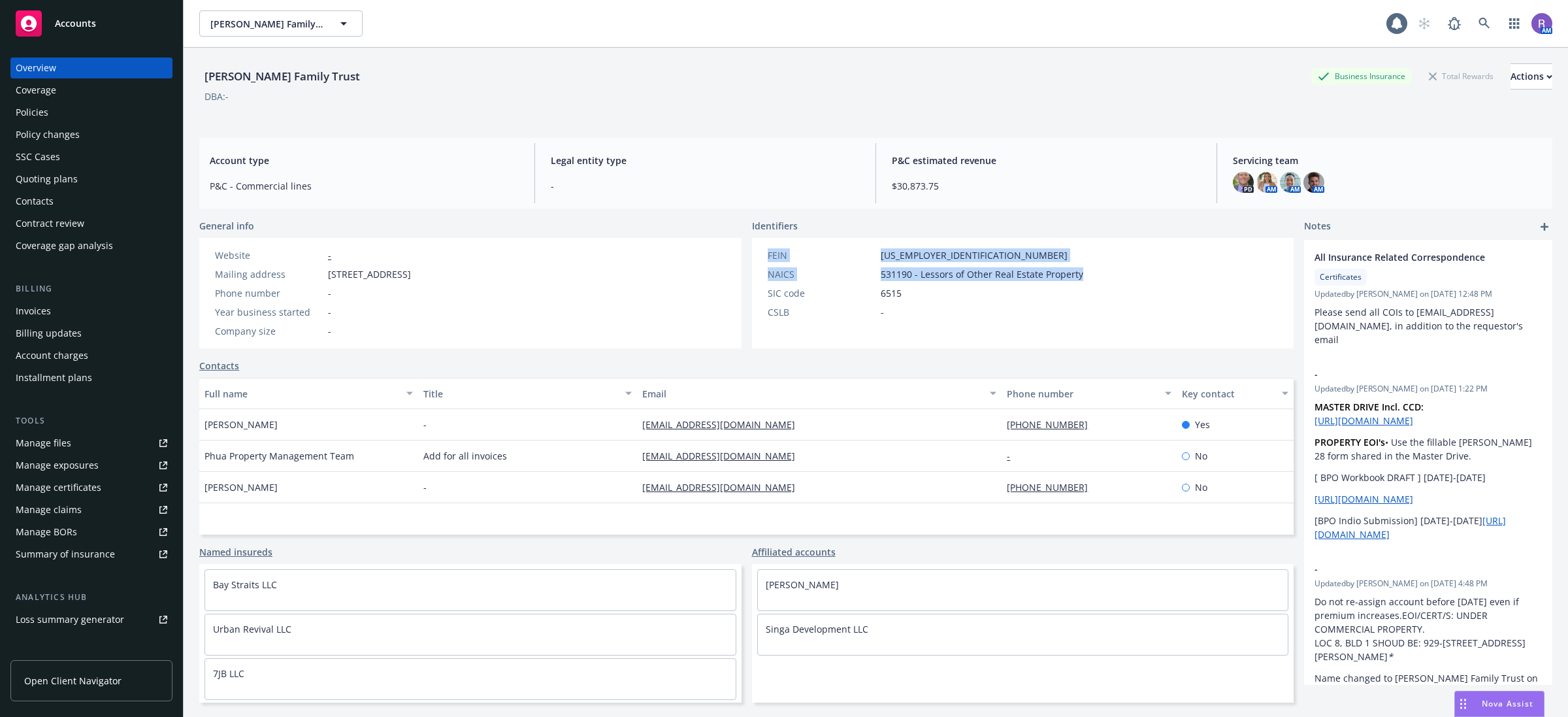
click at [1096, 275] on div "FEIN [US_EMPLOYER_IDENTIFICATION_NUMBER] NAICS 531190 - Lessors of Other Real E…" at bounding box center [1023, 293] width 542 height 111
click at [1101, 285] on div "FEIN [US_EMPLOYER_IDENTIFICATION_NUMBER] NAICS 531190 - Lessors of Other Real E…" at bounding box center [1023, 293] width 542 height 111
click at [55, 111] on div "Policies" at bounding box center [91, 112] width 151 height 21
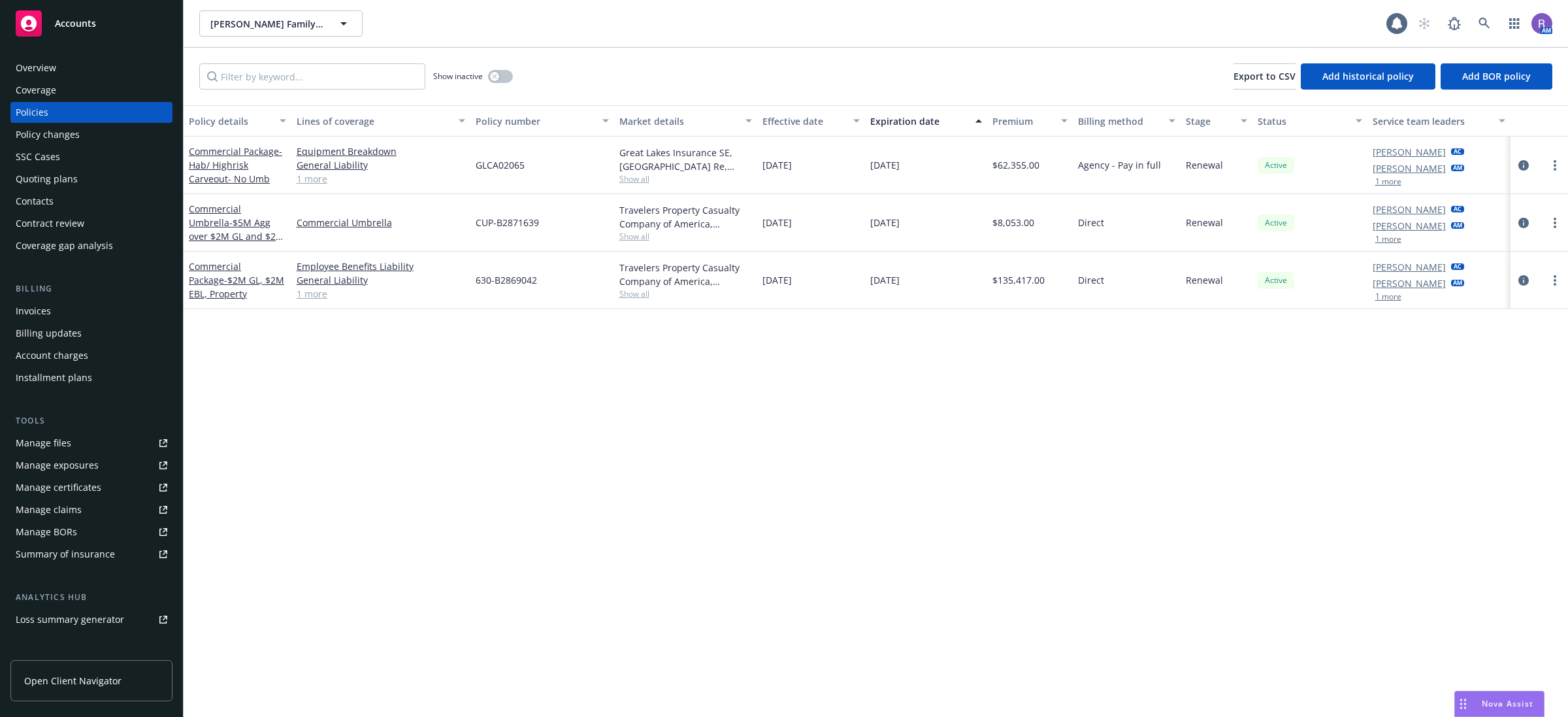
click at [73, 75] on div "Overview" at bounding box center [91, 68] width 151 height 21
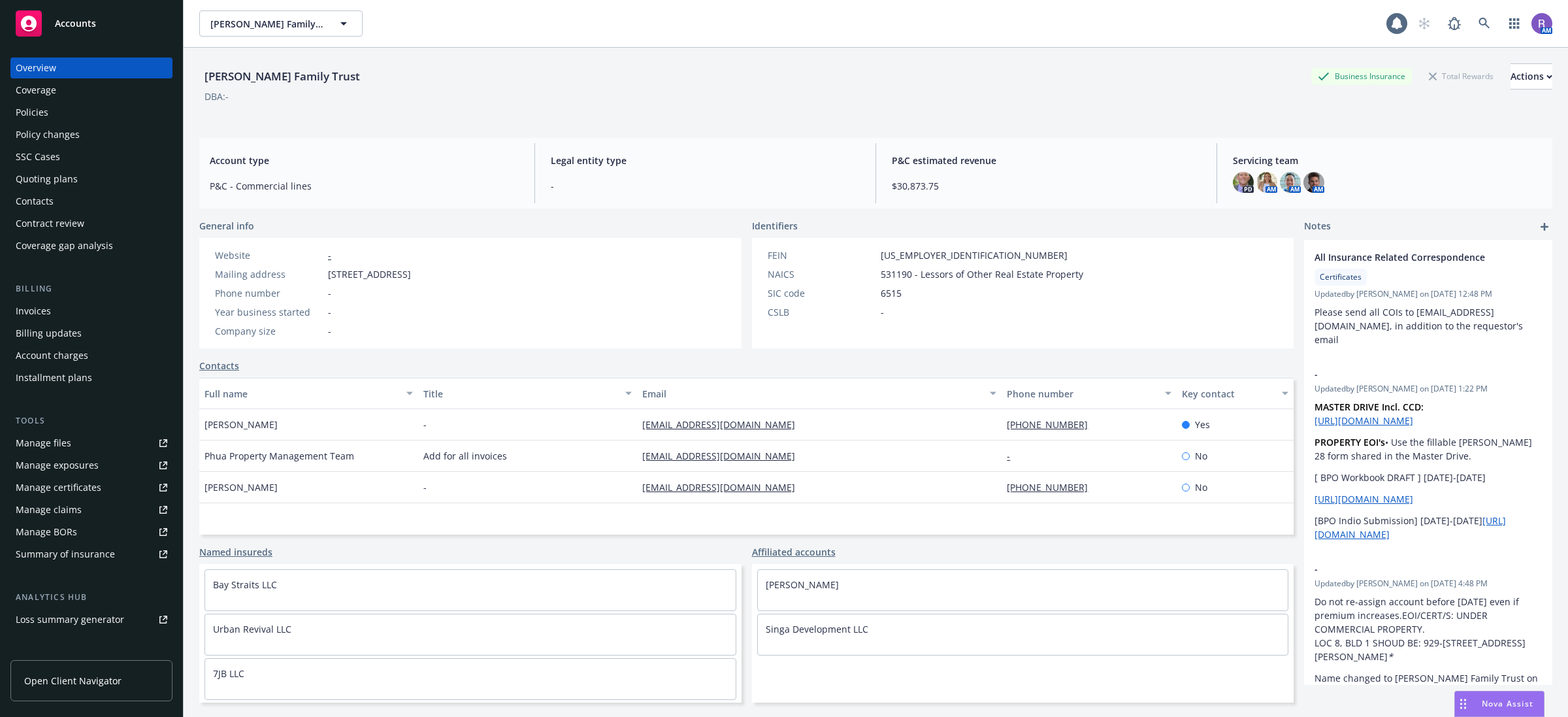
click at [562, 157] on span "Legal entity type" at bounding box center [705, 161] width 309 height 14
click at [667, 253] on div "Website - Mailing address [STREET_ADDRESS] Phone number - Year business started…" at bounding box center [471, 293] width 542 height 111
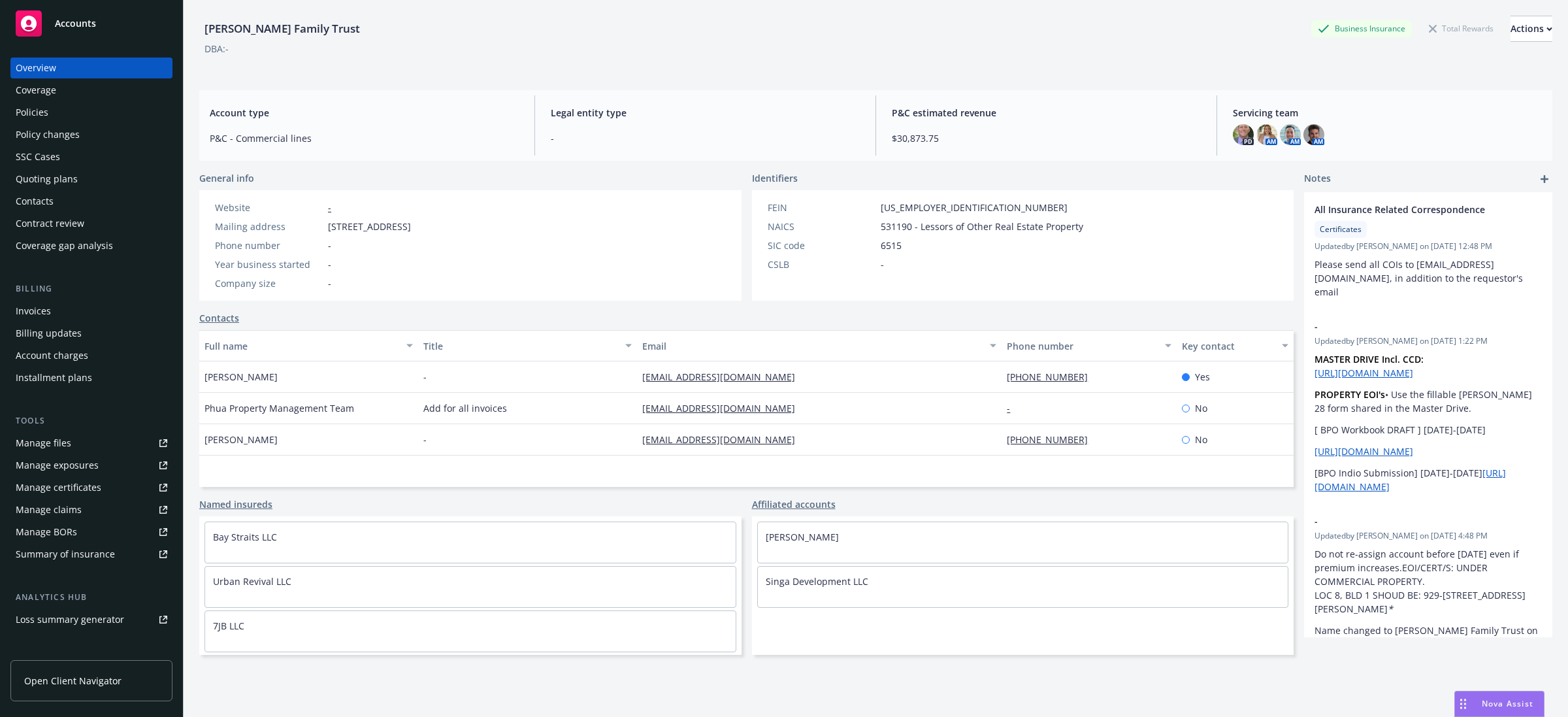
click at [587, 211] on div "Website - Mailing address [STREET_ADDRESS] Phone number - Year business started…" at bounding box center [471, 245] width 542 height 111
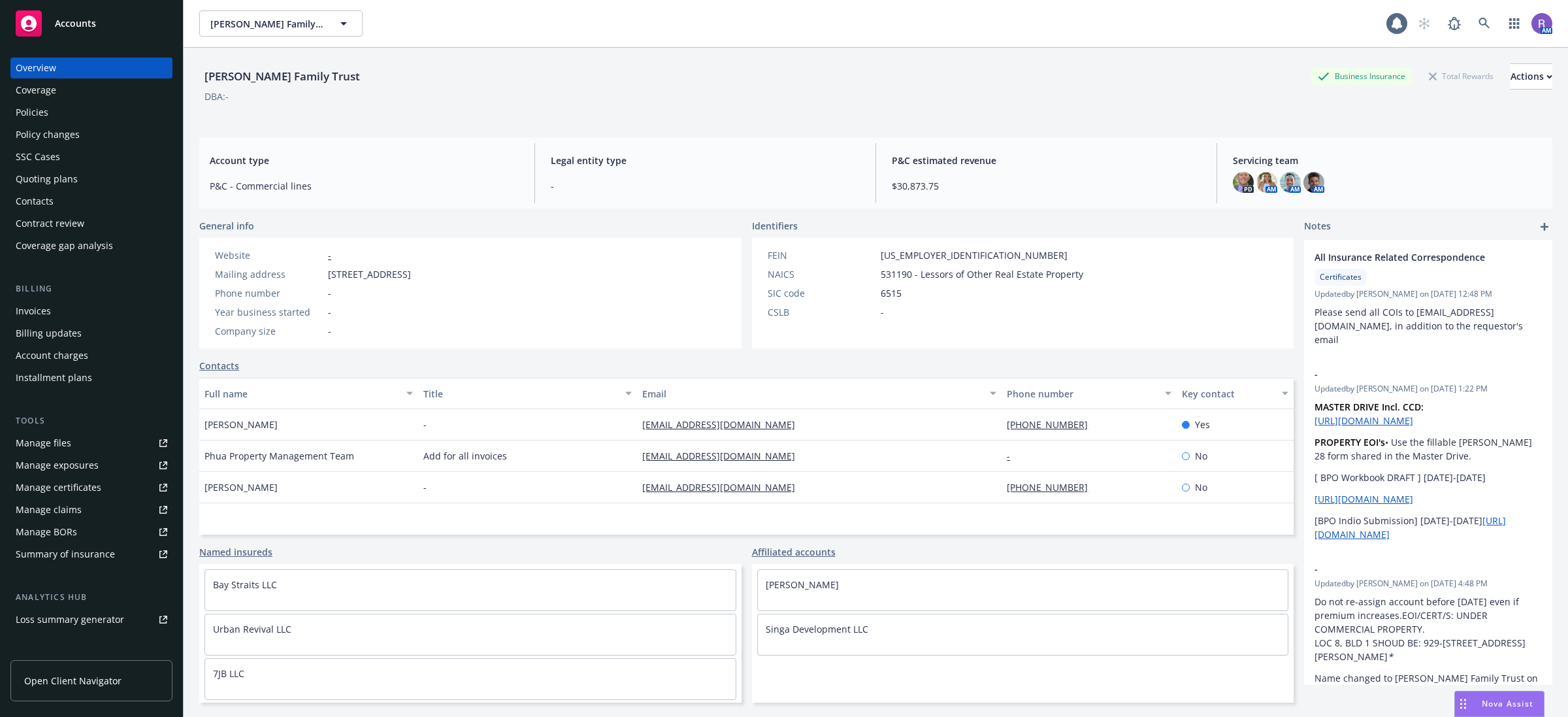
click at [554, 161] on span "Legal entity type" at bounding box center [705, 161] width 309 height 14
click at [624, 236] on div "General info Website - Mailing address [STREET_ADDRESS] Phone number - Year bus…" at bounding box center [471, 284] width 542 height 129
drag, startPoint x: 543, startPoint y: 156, endPoint x: 638, endPoint y: 164, distance: 95.3
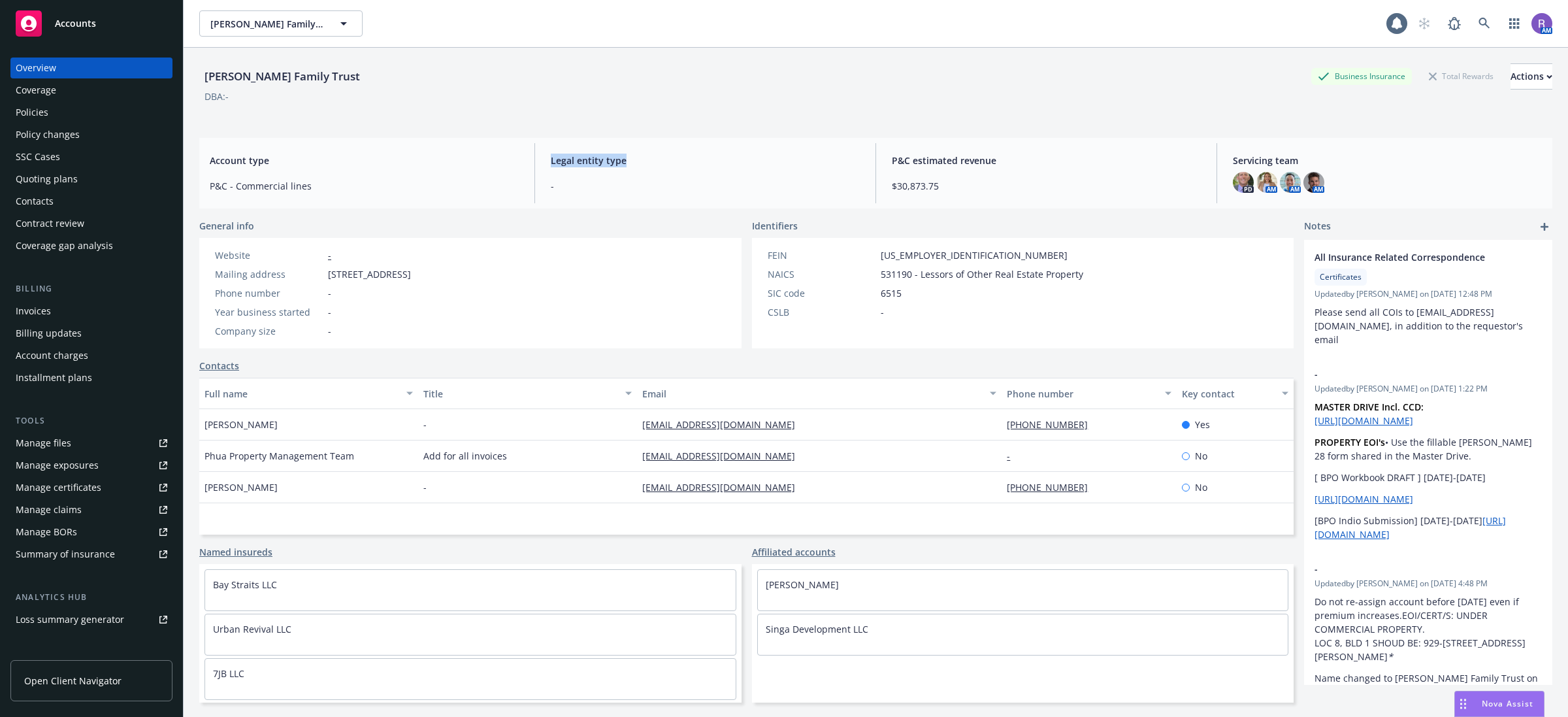
click at [638, 164] on div "Legal entity type -" at bounding box center [705, 173] width 330 height 60
click at [678, 180] on span "-" at bounding box center [705, 186] width 309 height 14
click at [883, 270] on span "531190 - Lessors of Other Real Estate Property" at bounding box center [982, 274] width 203 height 14
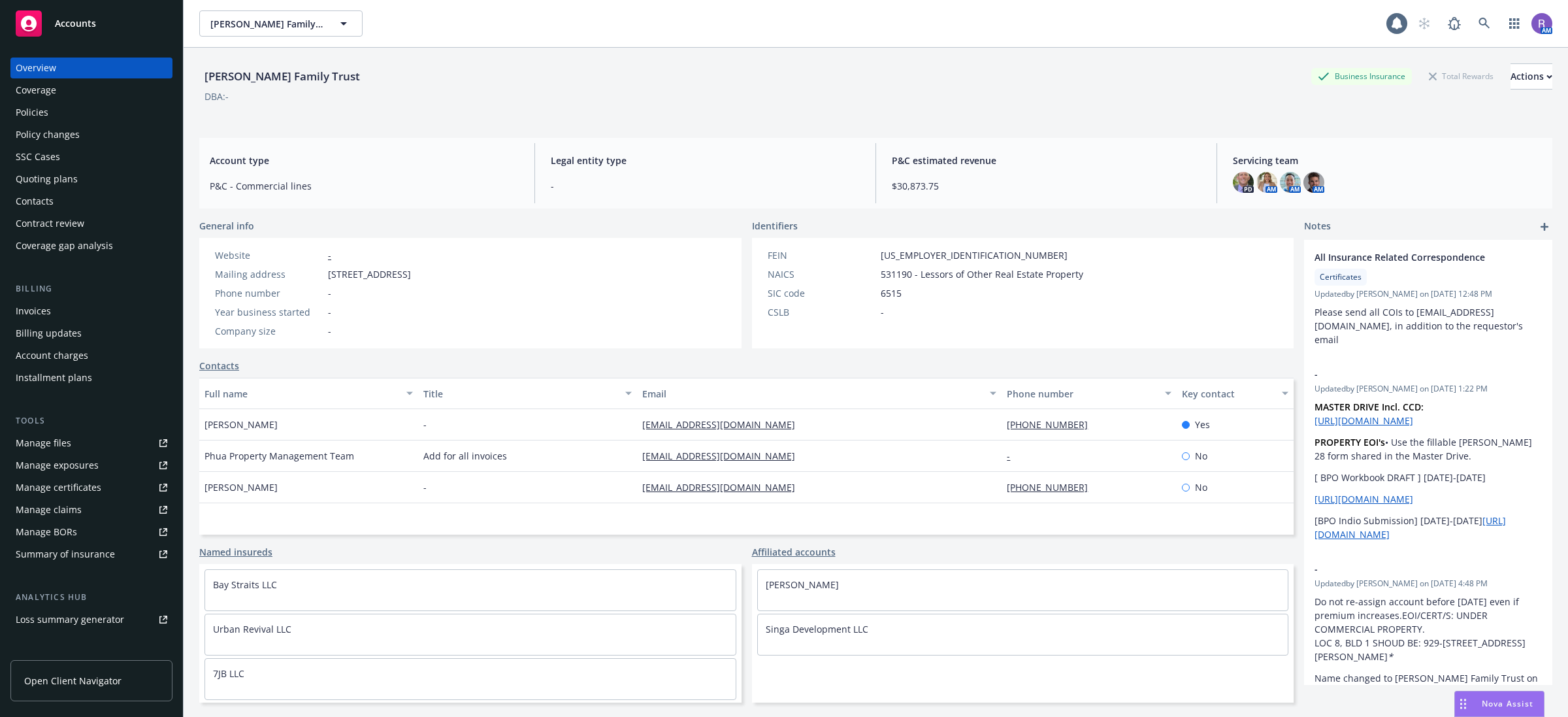
click at [1031, 298] on div "SIC code 6515" at bounding box center [925, 293] width 326 height 14
click at [89, 116] on div "Policies" at bounding box center [91, 112] width 151 height 21
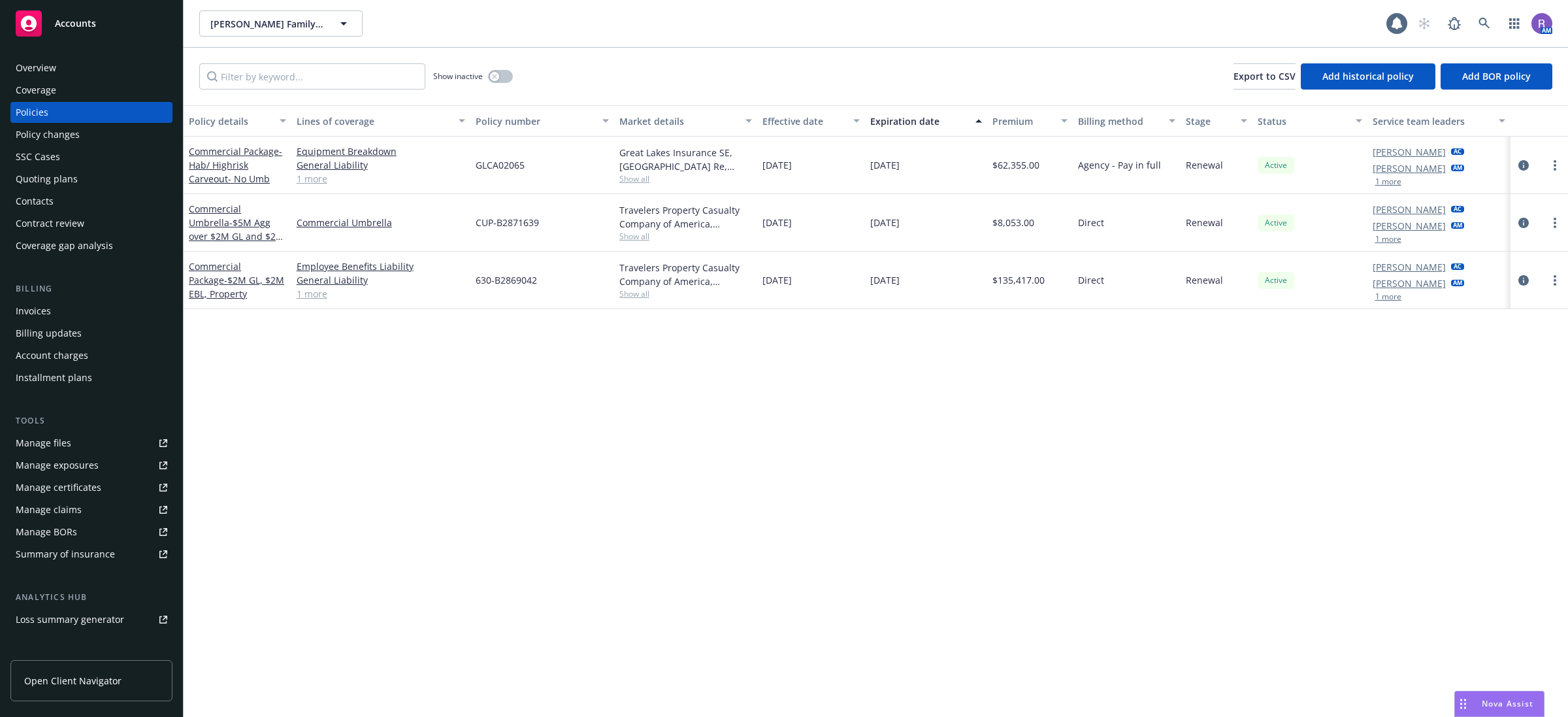
click at [59, 64] on div "Overview" at bounding box center [91, 68] width 151 height 21
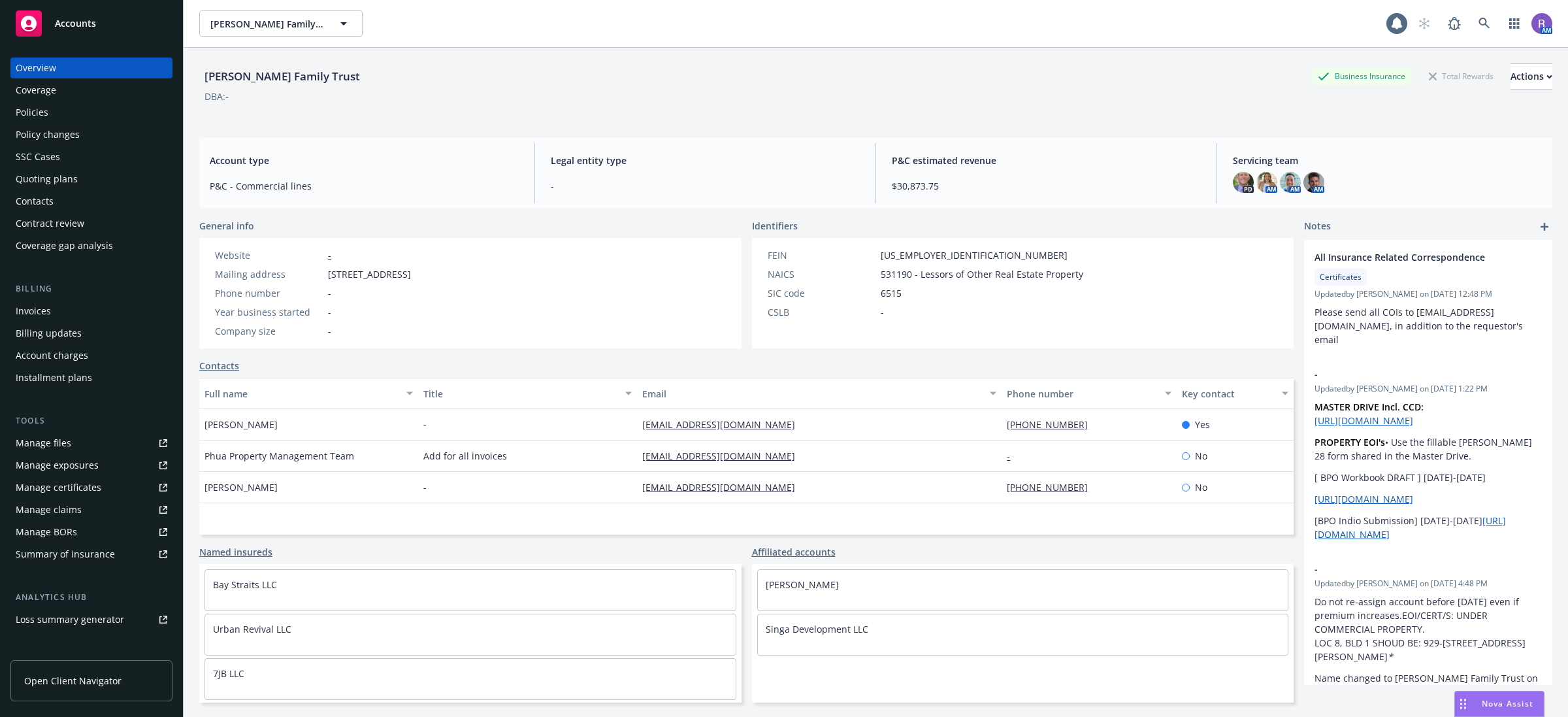
scroll to position [48, 0]
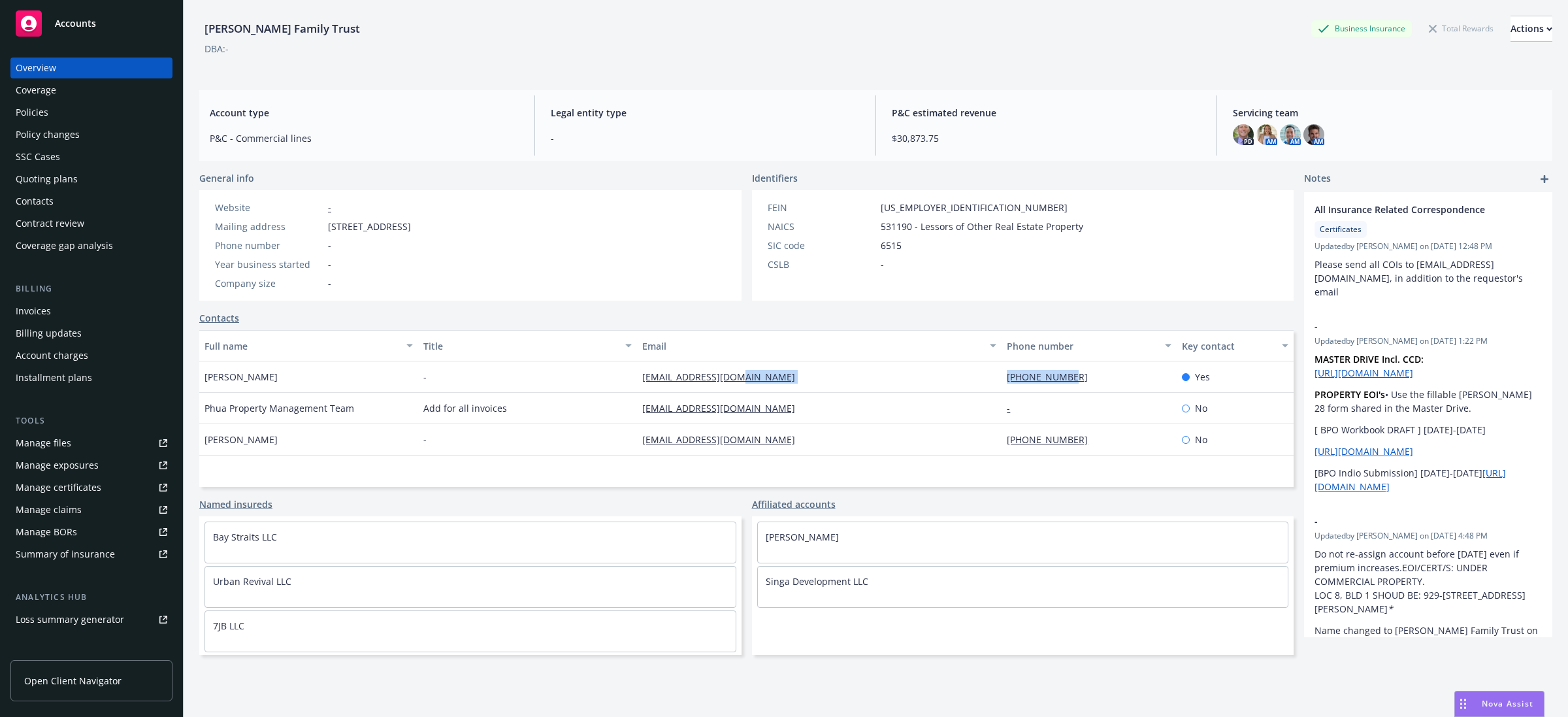
drag, startPoint x: 982, startPoint y: 374, endPoint x: 1121, endPoint y: 387, distance: 139.6
click at [1121, 387] on div "[PERSON_NAME] - [EMAIL_ADDRESS][DOMAIN_NAME] [PHONE_NUMBER] Yes" at bounding box center [747, 377] width 1094 height 31
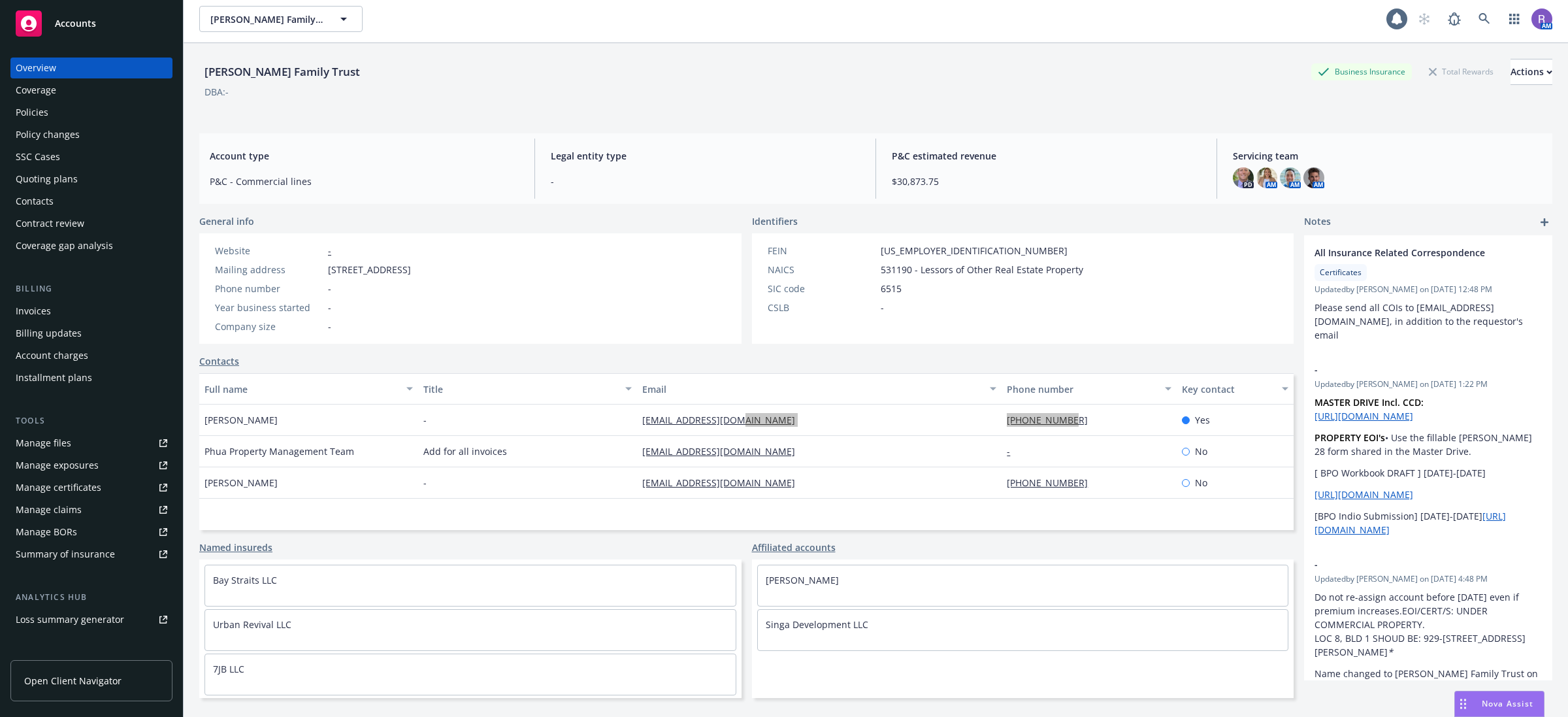
scroll to position [0, 0]
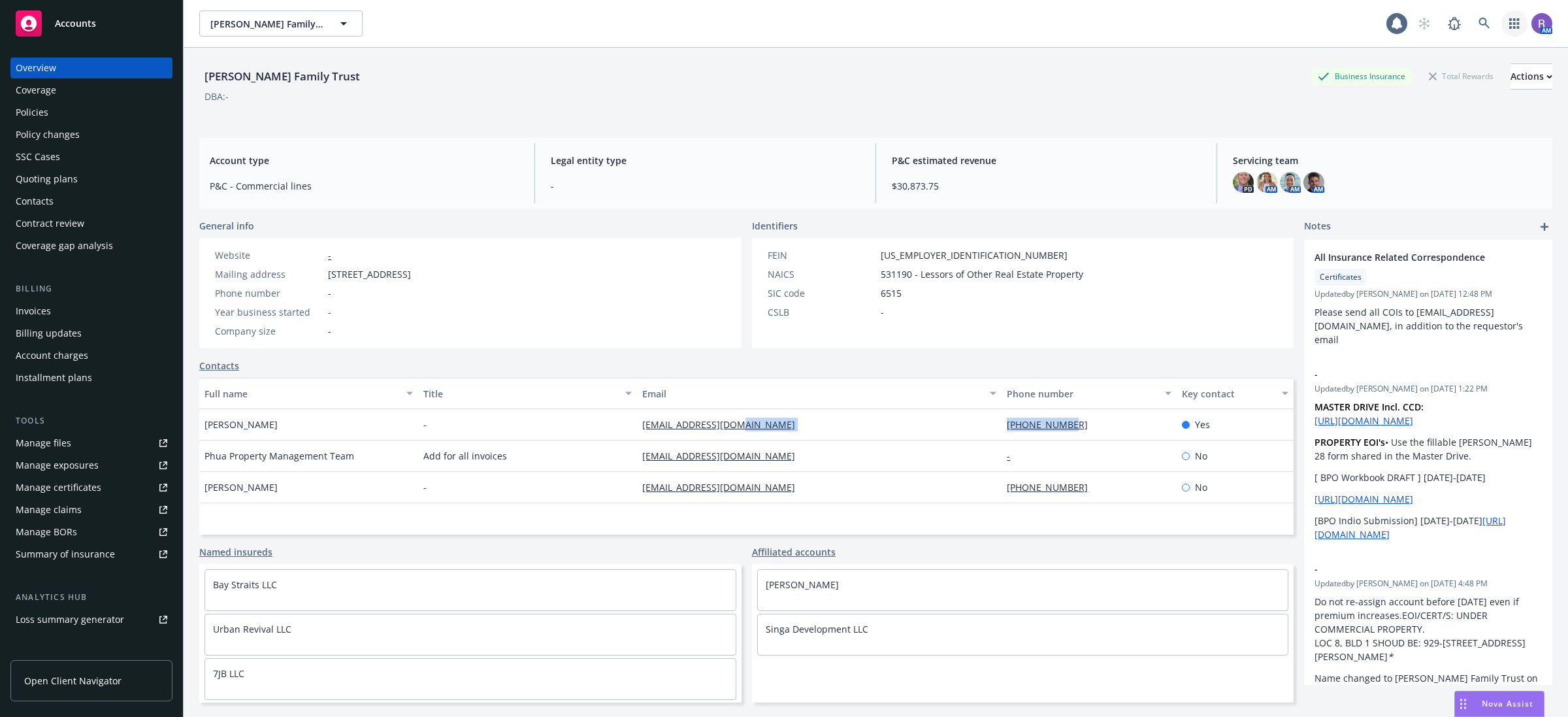
click at [1501, 17] on link "button" at bounding box center [1514, 23] width 26 height 26
click at [1404, 138] on span "Find trading partner and contact information" at bounding box center [1421, 136] width 161 height 8
